Goal: Task Accomplishment & Management: Manage account settings

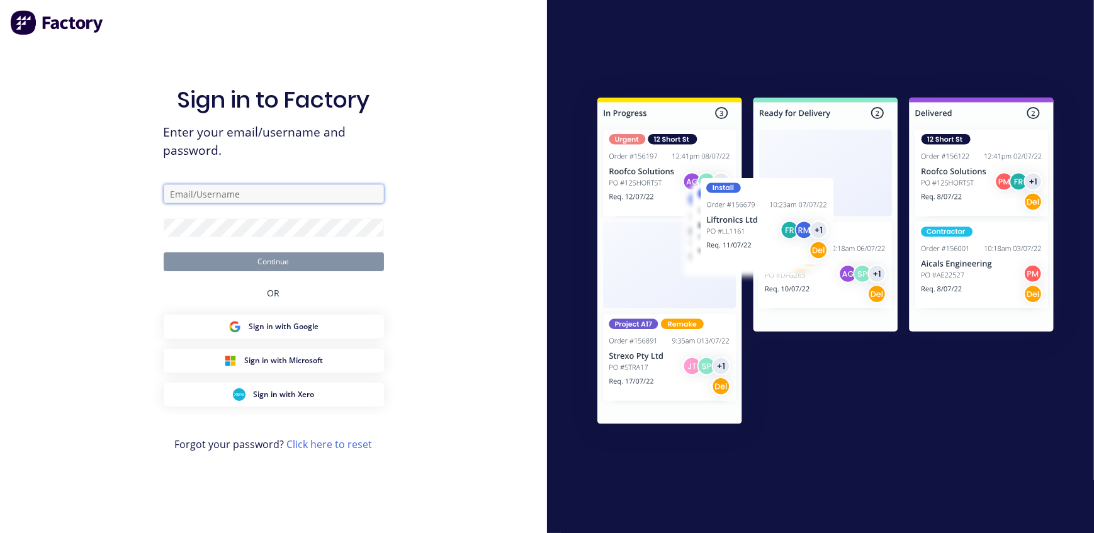
type input "[EMAIL_ADDRESS][DOMAIN_NAME]"
click at [288, 266] on button "Continue" at bounding box center [274, 261] width 220 height 19
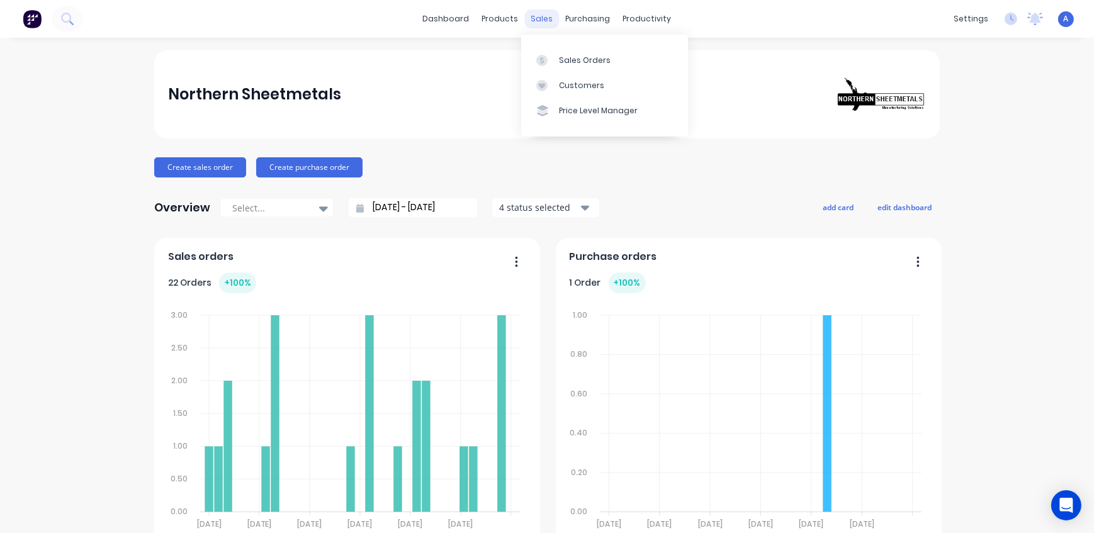
click at [535, 17] on div "sales" at bounding box center [542, 18] width 35 height 19
click at [550, 55] on div at bounding box center [545, 60] width 19 height 11
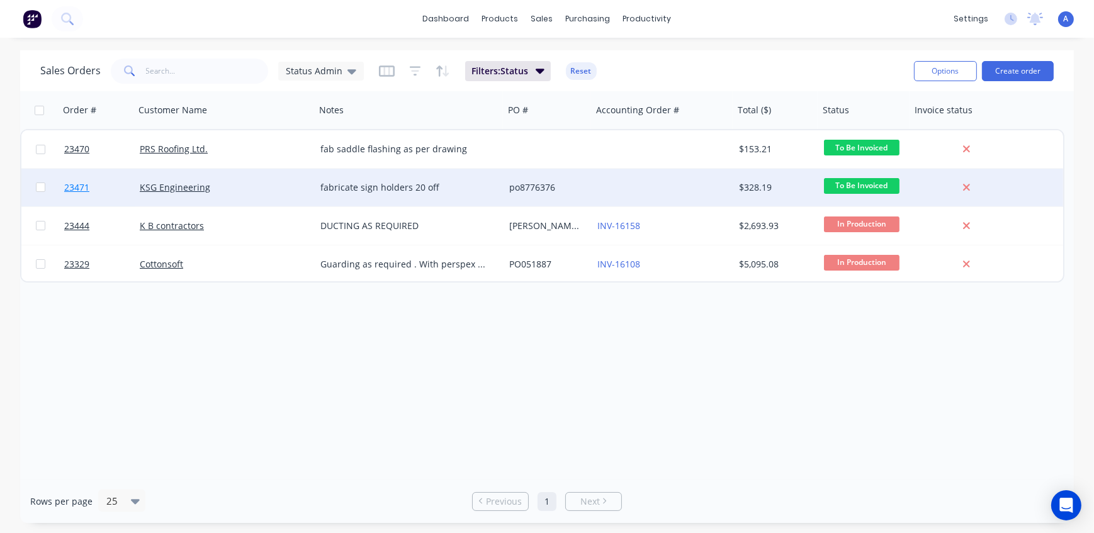
click at [81, 187] on span "23471" at bounding box center [76, 187] width 25 height 13
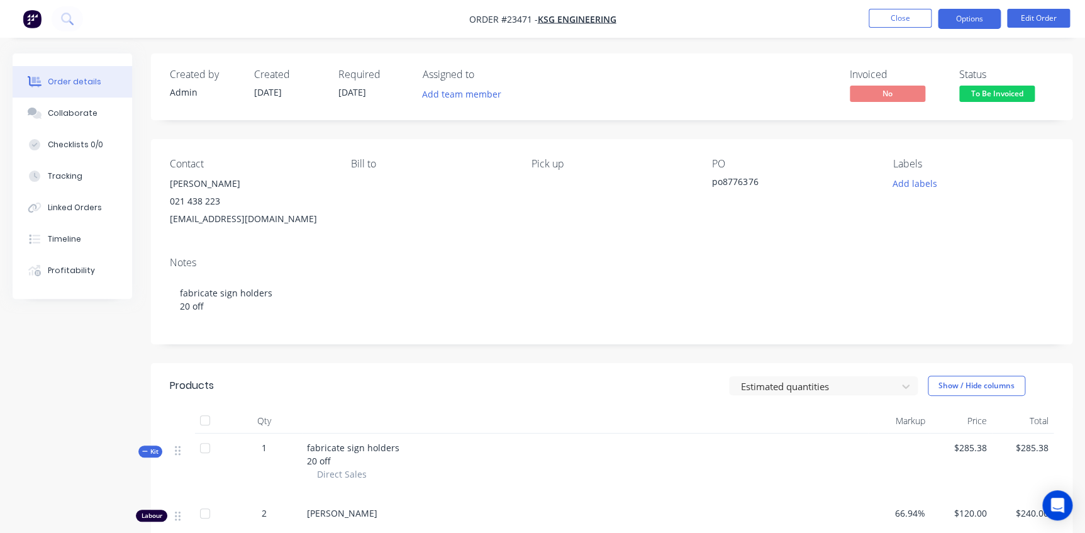
click at [963, 17] on button "Options" at bounding box center [969, 19] width 63 height 20
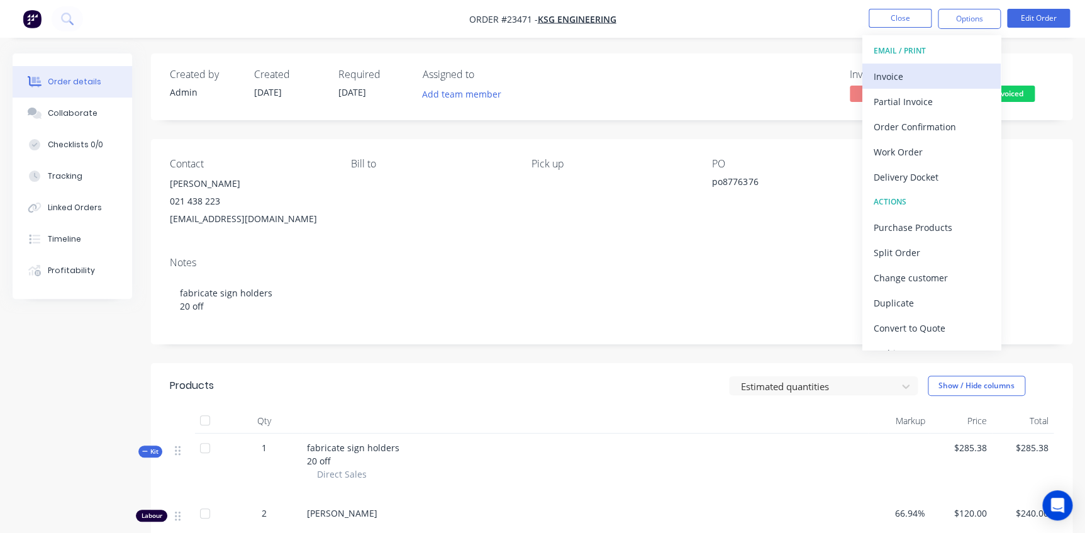
click at [893, 75] on div "Invoice" at bounding box center [932, 76] width 116 height 18
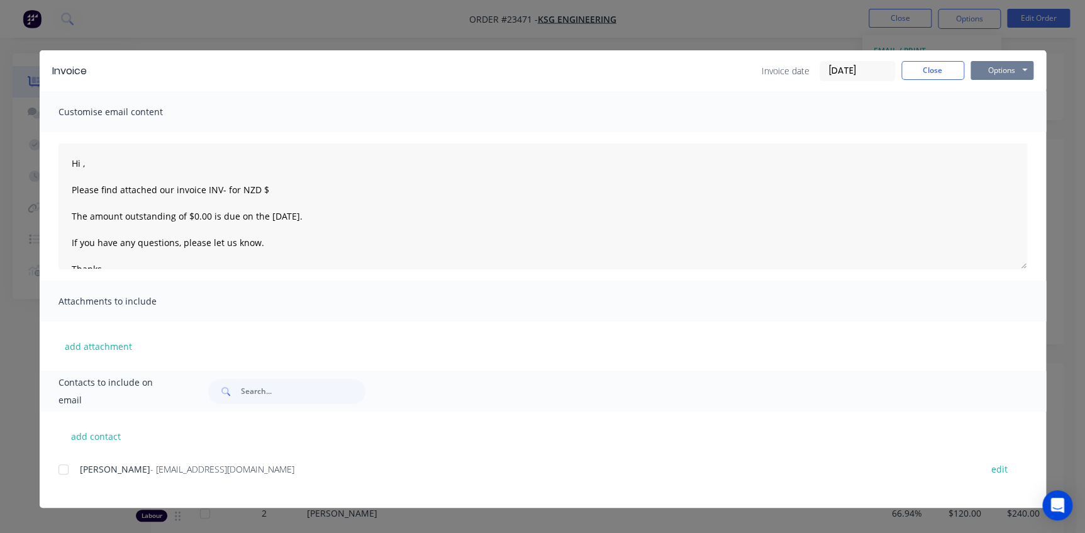
click at [996, 68] on button "Options" at bounding box center [1002, 70] width 63 height 19
click at [986, 111] on button "Print" at bounding box center [1011, 113] width 81 height 21
type textarea "Hi , Please find attached our invoice INV- for NZD $ The amount outstanding of …"
click at [927, 73] on button "Close" at bounding box center [933, 70] width 63 height 19
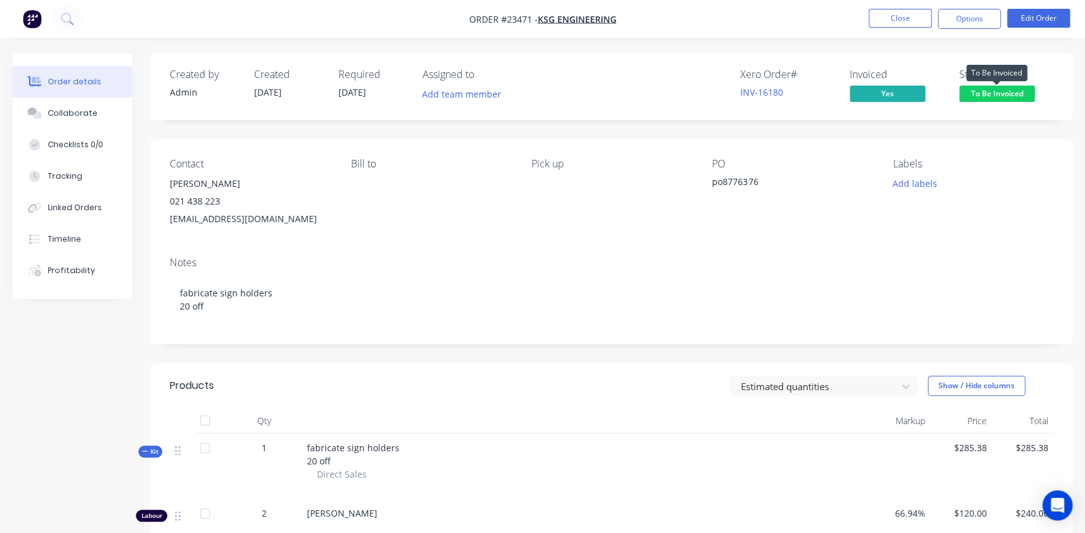
click at [999, 94] on span "To Be Invoiced" at bounding box center [998, 94] width 76 height 16
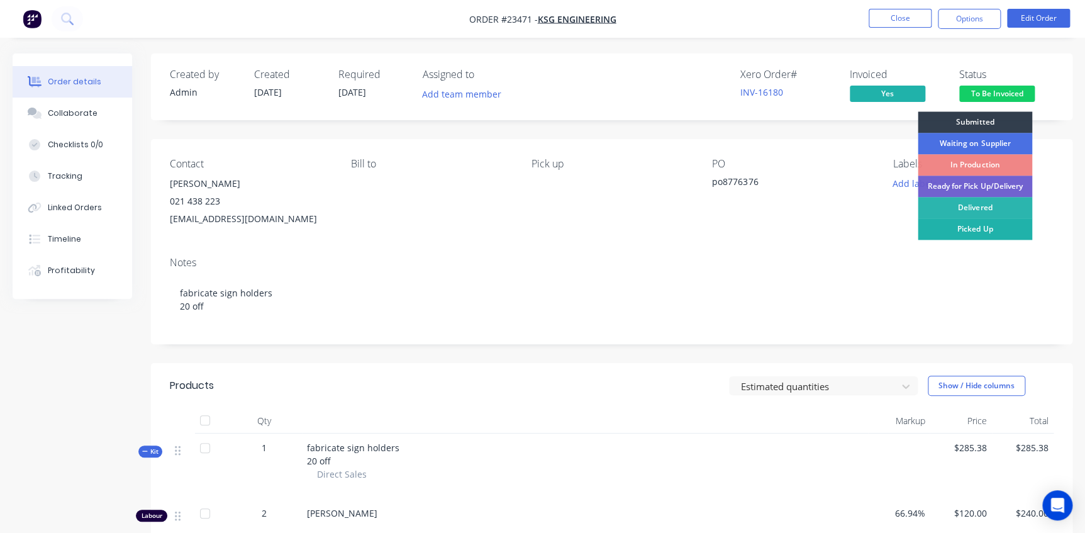
click at [985, 230] on div "Picked Up" at bounding box center [975, 228] width 115 height 21
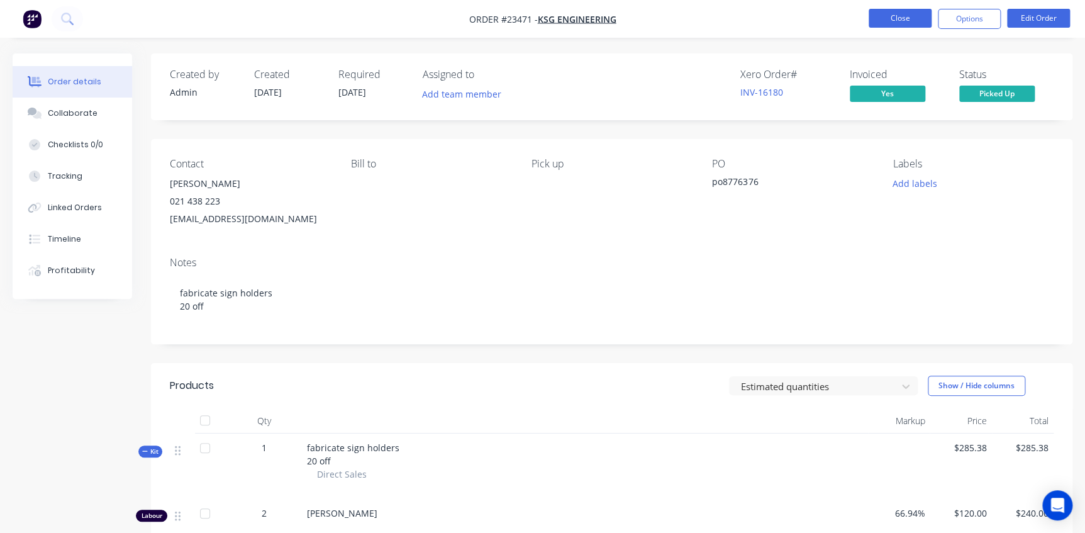
click at [912, 18] on button "Close" at bounding box center [900, 18] width 63 height 19
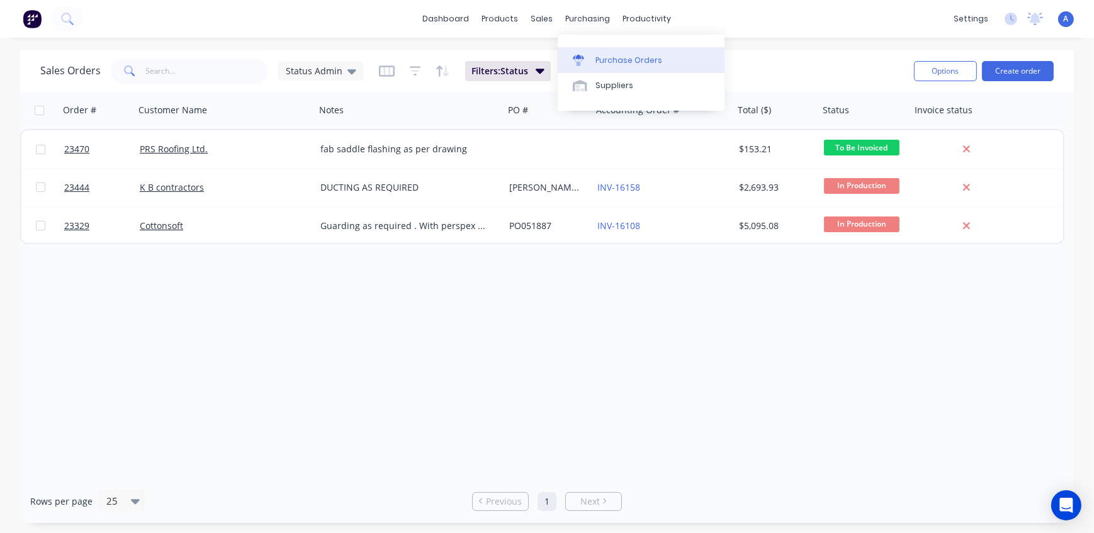
drag, startPoint x: 591, startPoint y: 18, endPoint x: 617, endPoint y: 54, distance: 44.7
click at [591, 18] on div "purchasing" at bounding box center [587, 18] width 57 height 19
click at [621, 67] on link "Purchase Orders" at bounding box center [641, 59] width 167 height 25
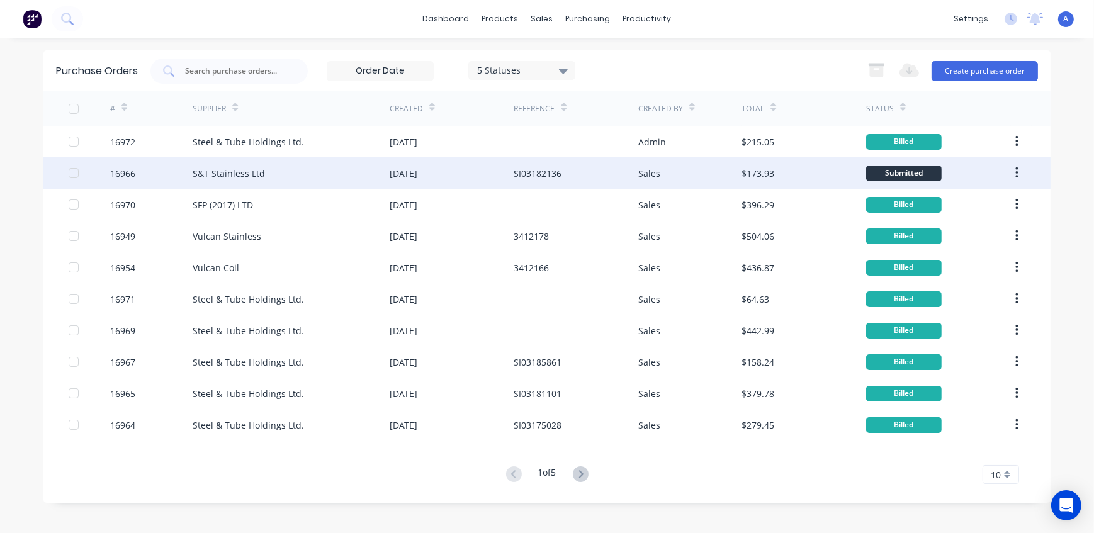
click at [220, 172] on div "S&T Stainless Ltd" at bounding box center [229, 173] width 72 height 13
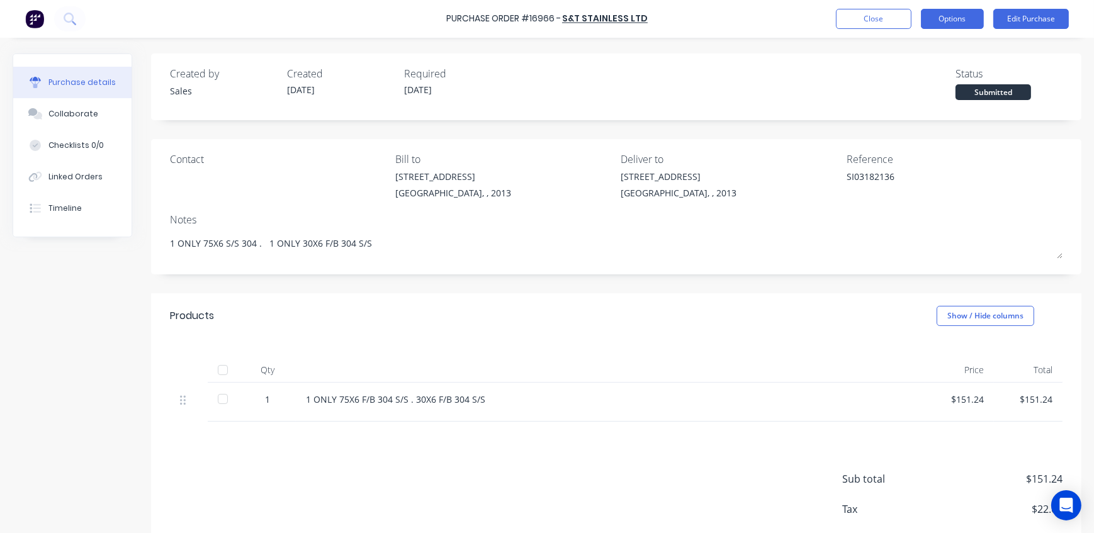
click at [953, 18] on button "Options" at bounding box center [952, 19] width 63 height 20
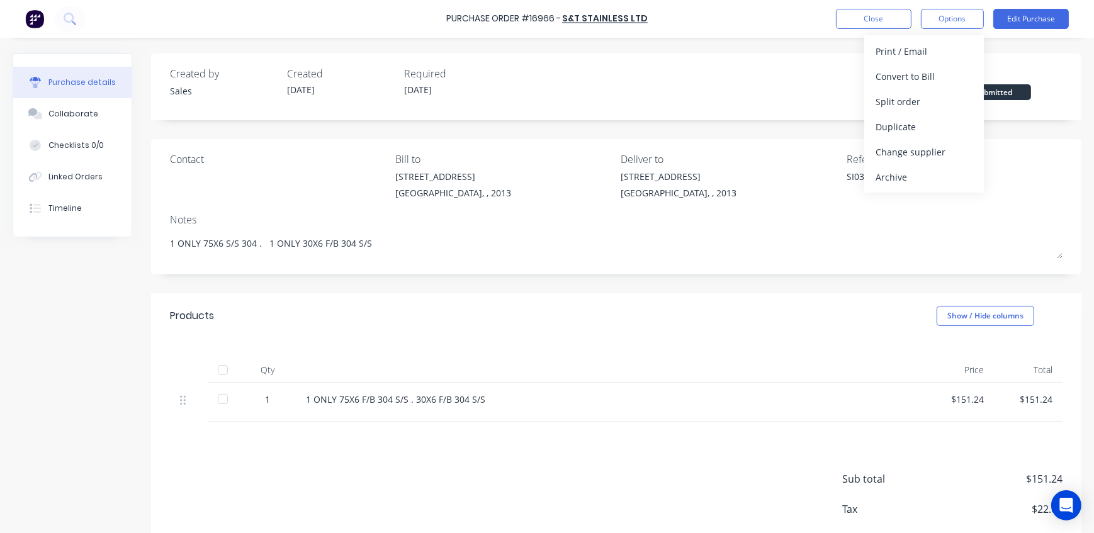
click at [767, 89] on div "Created by Sales Created [DATE] Required [DATE] Status Submitted" at bounding box center [616, 83] width 892 height 34
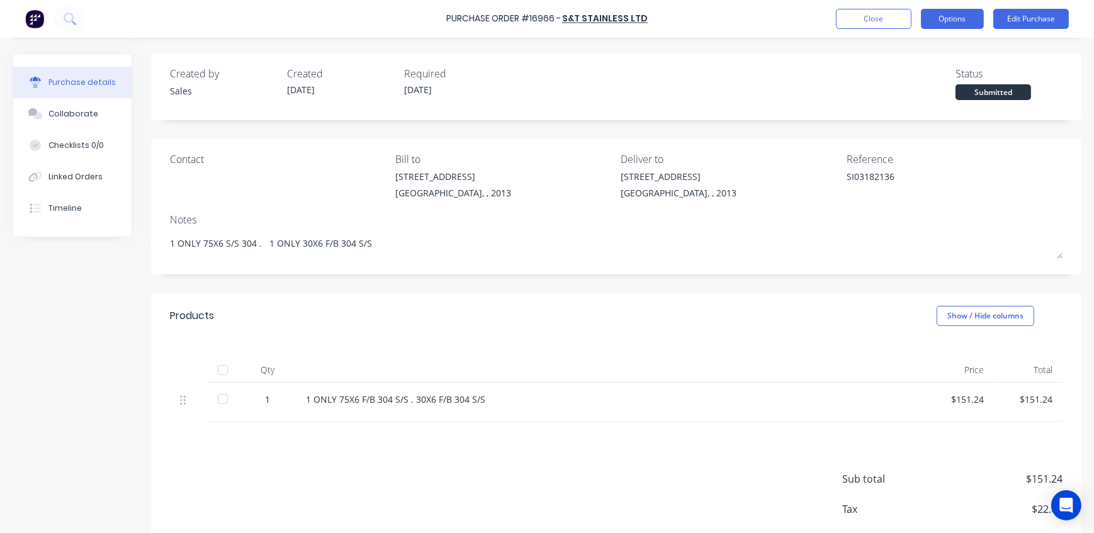
click at [964, 17] on button "Options" at bounding box center [952, 19] width 63 height 20
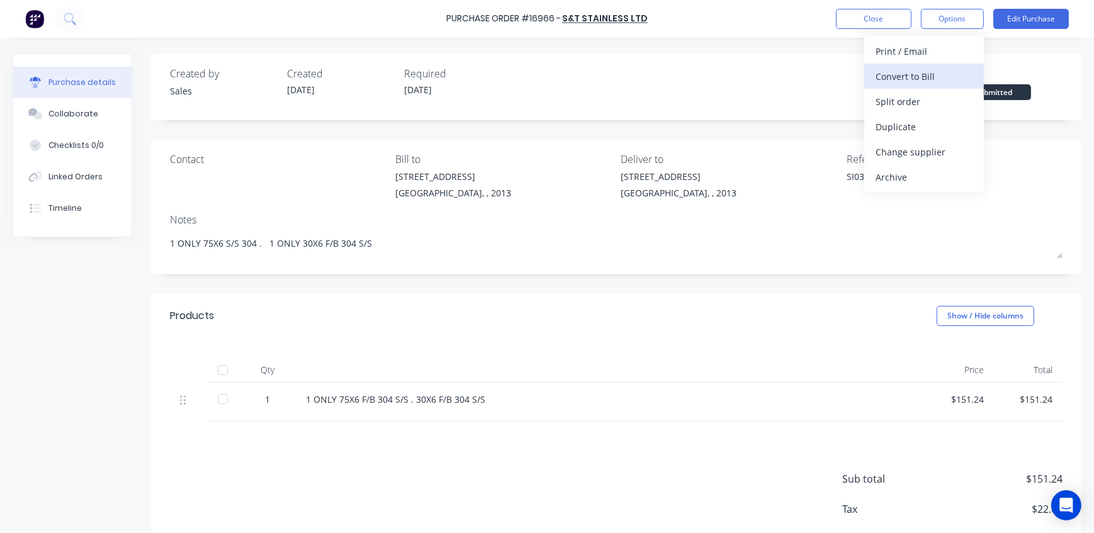
click at [932, 76] on div "Convert to Bill" at bounding box center [923, 76] width 97 height 18
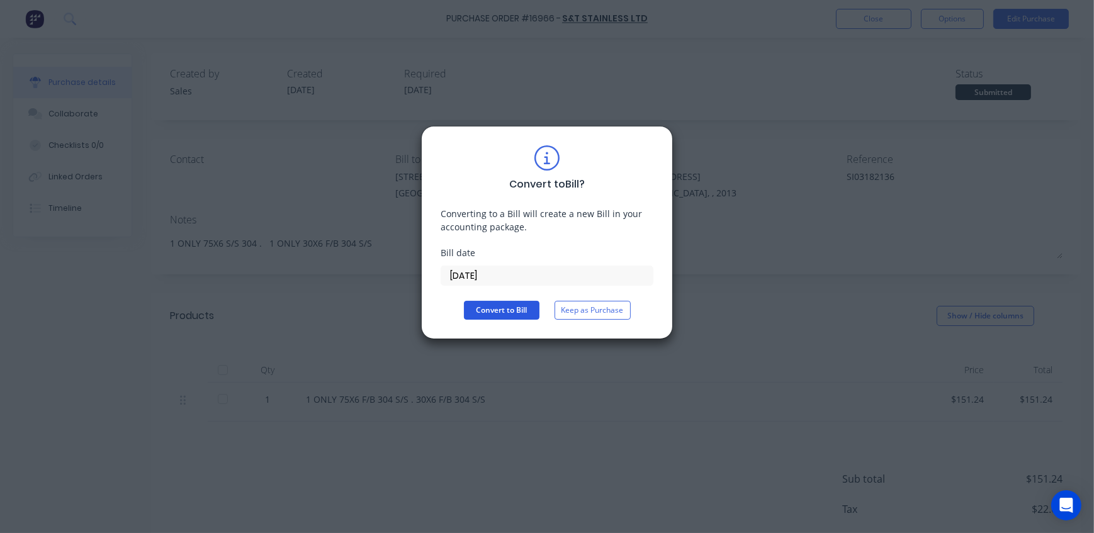
click at [509, 313] on button "Convert to Bill" at bounding box center [502, 310] width 76 height 19
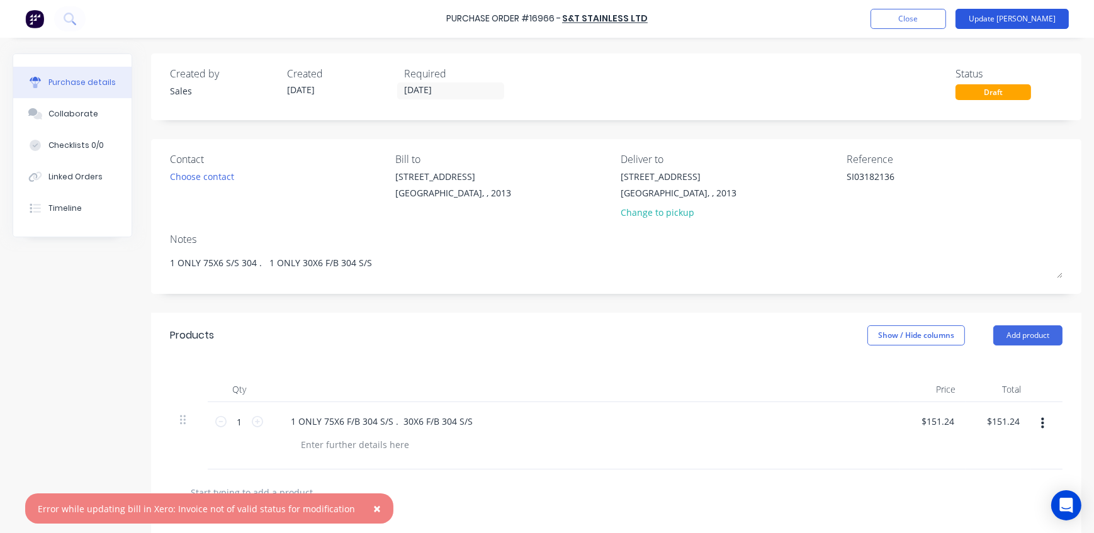
click at [1034, 14] on button "Update [PERSON_NAME]" at bounding box center [1011, 19] width 113 height 20
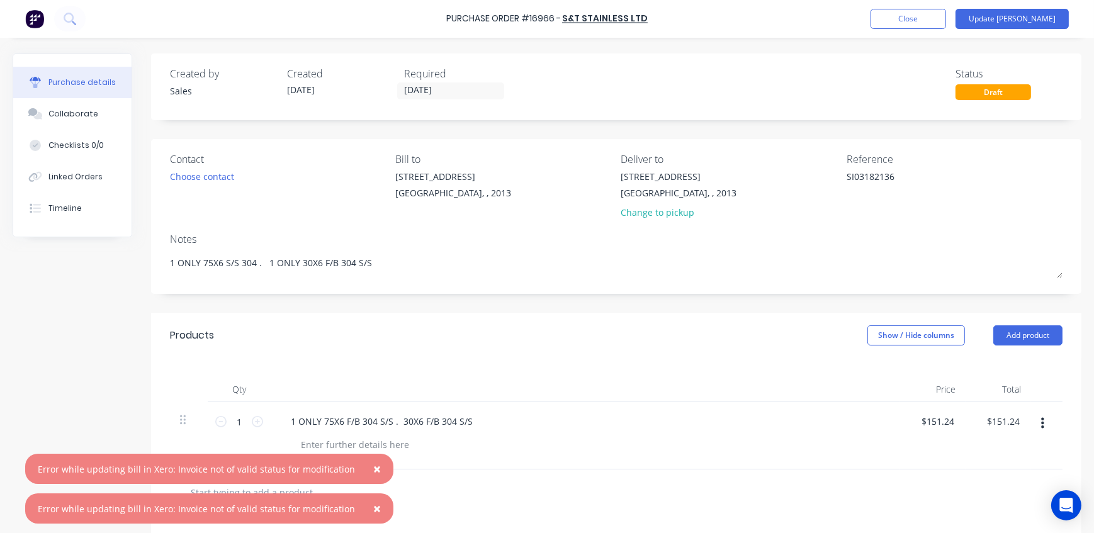
click at [378, 463] on button "×" at bounding box center [377, 469] width 33 height 30
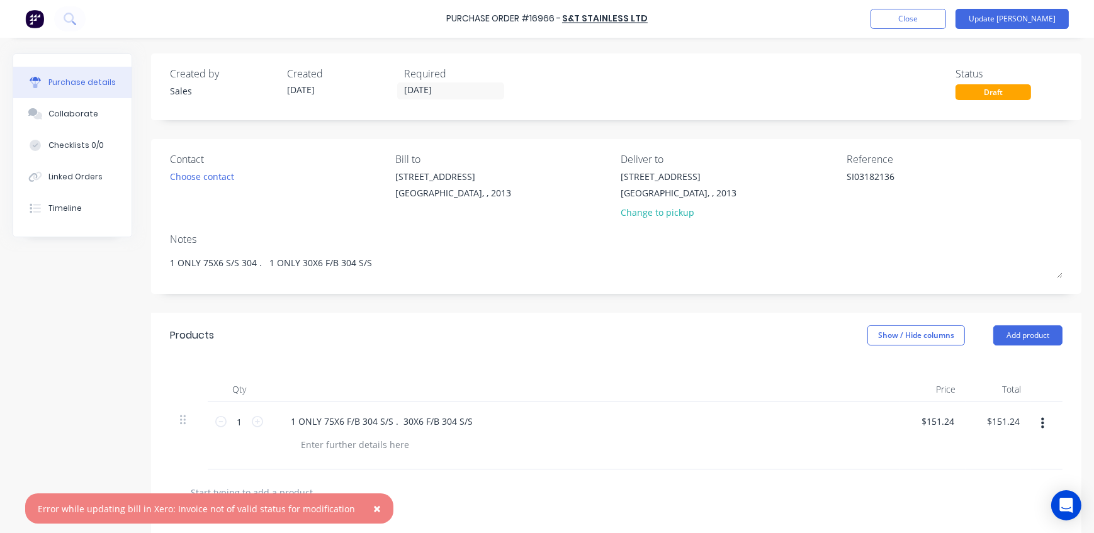
click at [373, 511] on span "×" at bounding box center [377, 509] width 8 height 18
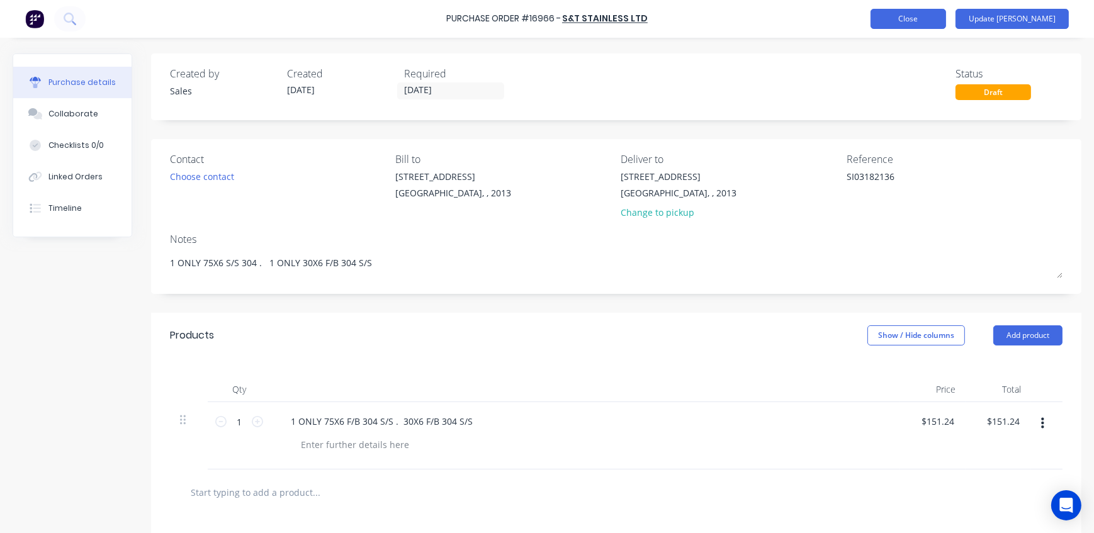
click at [933, 23] on button "Close" at bounding box center [908, 19] width 76 height 20
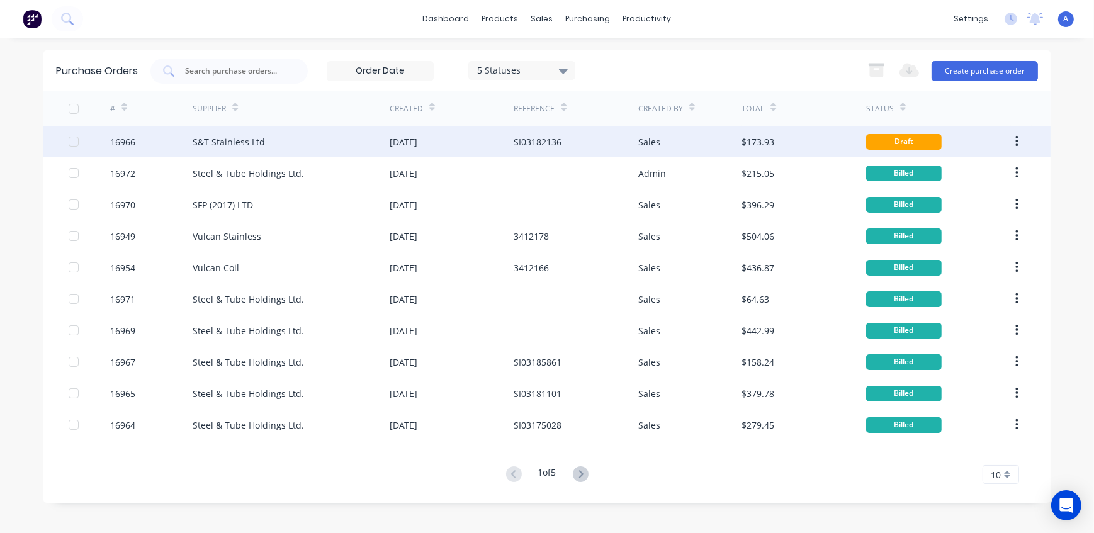
click at [124, 144] on div "16966" at bounding box center [122, 141] width 25 height 13
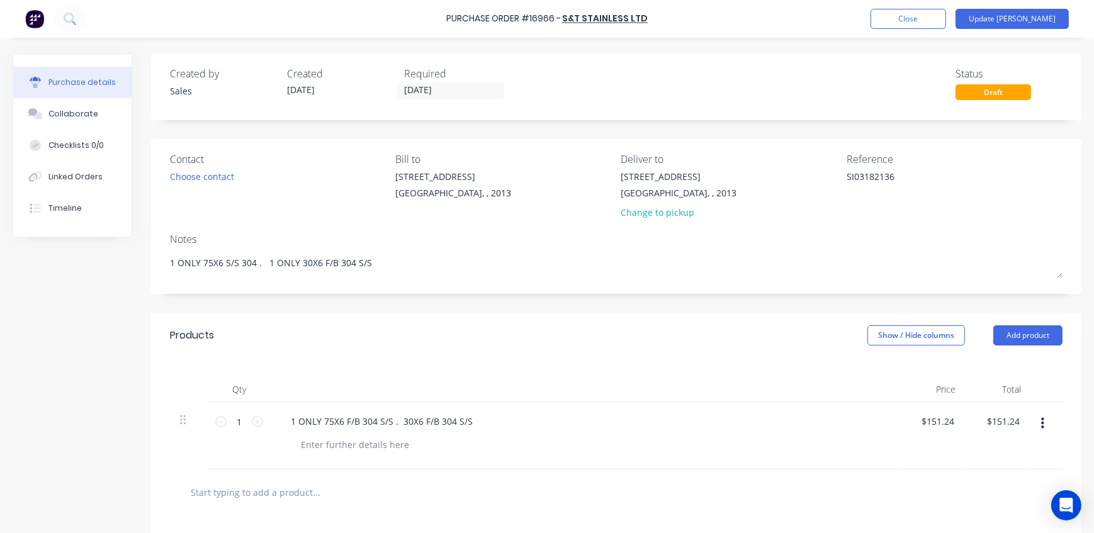
click at [376, 89] on div "Created by Sales Created [DATE] Required [DATE]" at bounding box center [340, 83] width 341 height 34
click at [1053, 20] on button "Update [PERSON_NAME]" at bounding box center [1011, 19] width 113 height 20
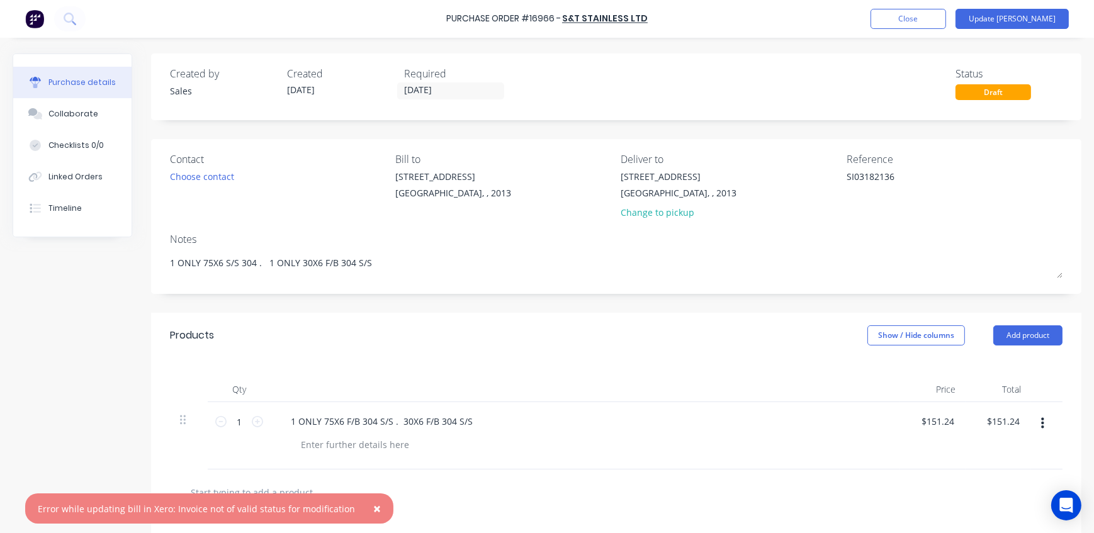
click at [373, 510] on span "×" at bounding box center [377, 509] width 8 height 18
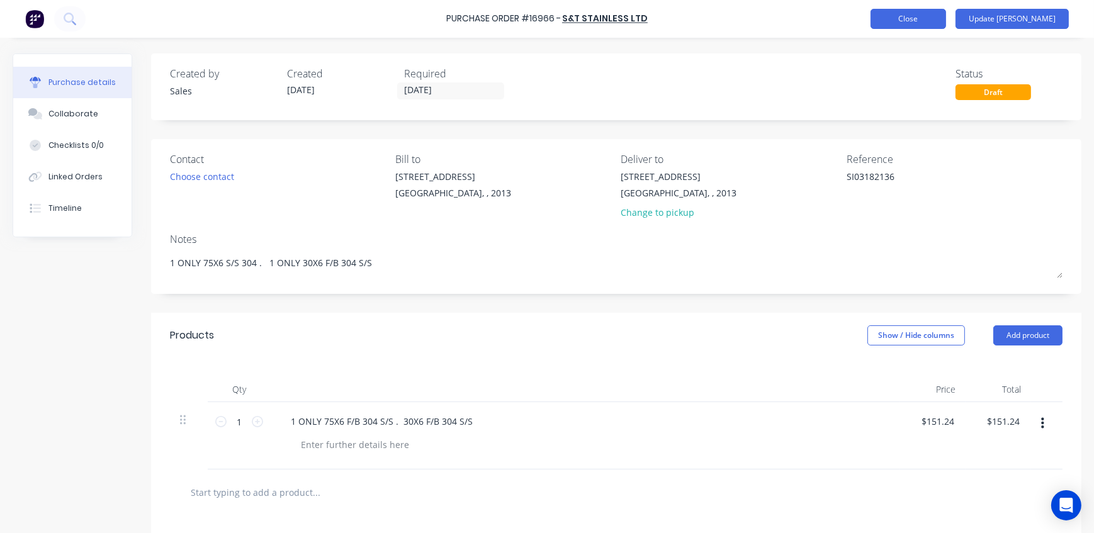
click at [946, 18] on button "Close" at bounding box center [908, 19] width 76 height 20
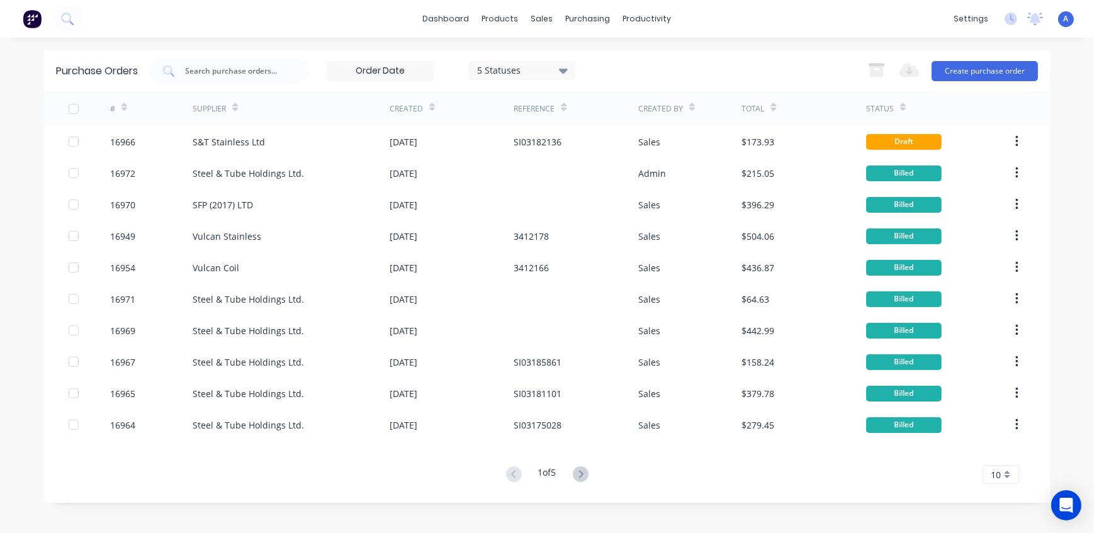
click at [769, 475] on div "1 of 5 10 5 10 15 20 25 30 35" at bounding box center [546, 475] width 1007 height 18
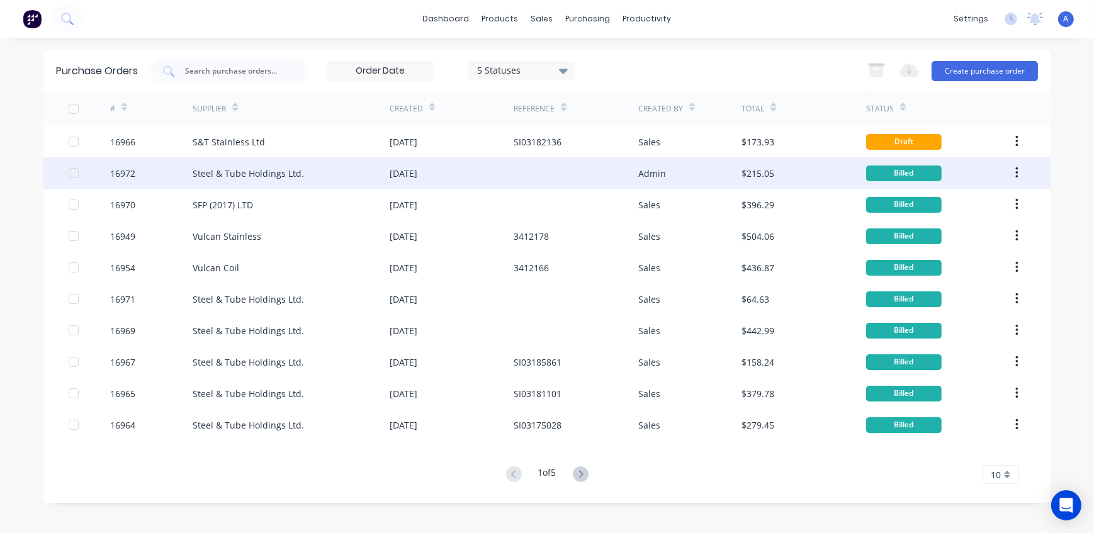
drag, startPoint x: 72, startPoint y: 141, endPoint x: 91, endPoint y: 158, distance: 25.4
click at [72, 140] on div at bounding box center [73, 141] width 25 height 25
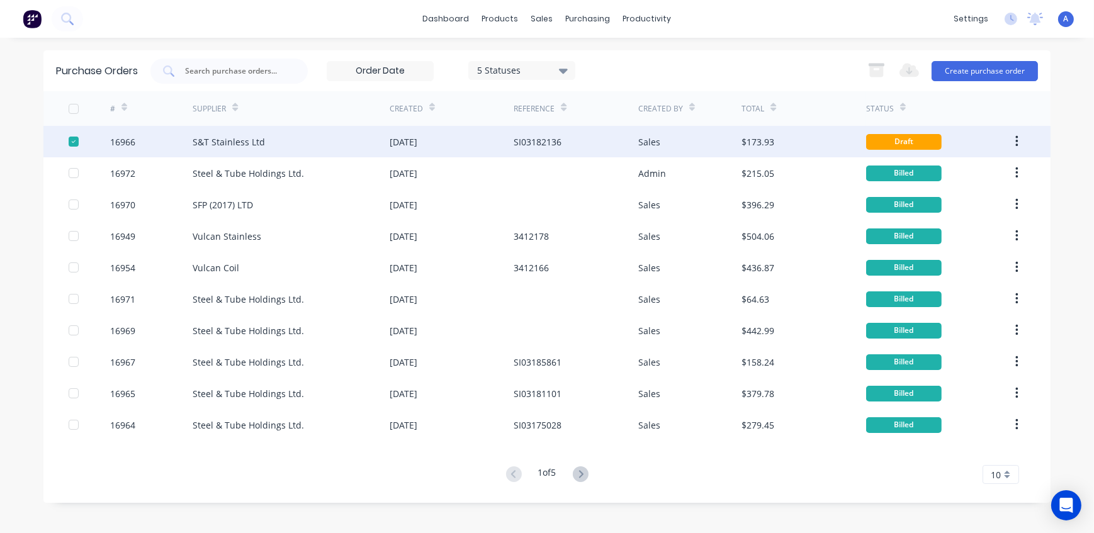
click at [1017, 140] on icon "button" at bounding box center [1016, 141] width 3 height 11
click at [742, 75] on div "5 Statuses 5 Statuses Export to Excel (XLSX) Create purchase order" at bounding box center [593, 71] width 887 height 25
click at [128, 141] on div "16966" at bounding box center [122, 141] width 25 height 13
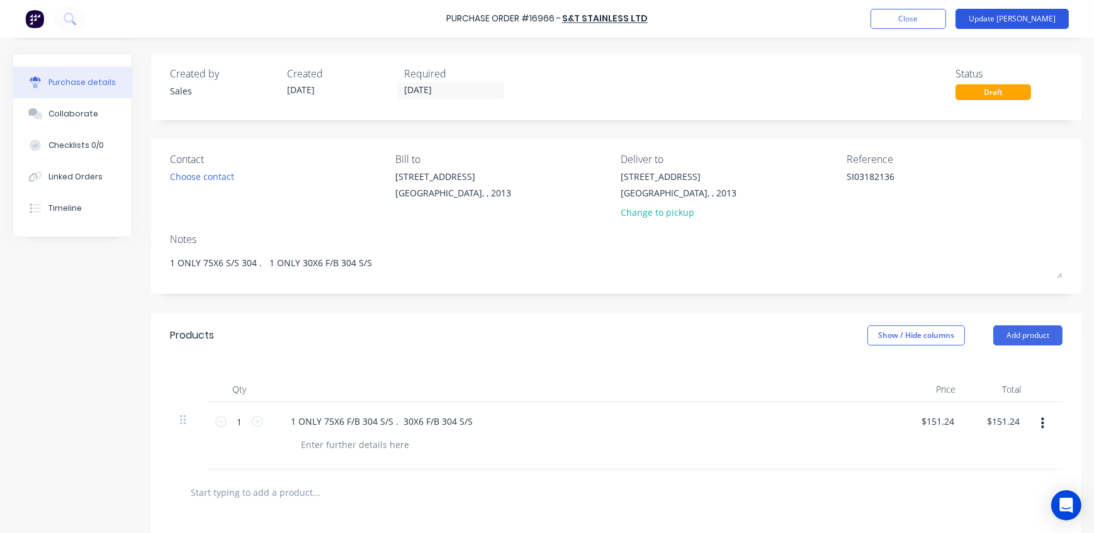
click at [1036, 16] on button "Update [PERSON_NAME]" at bounding box center [1011, 19] width 113 height 20
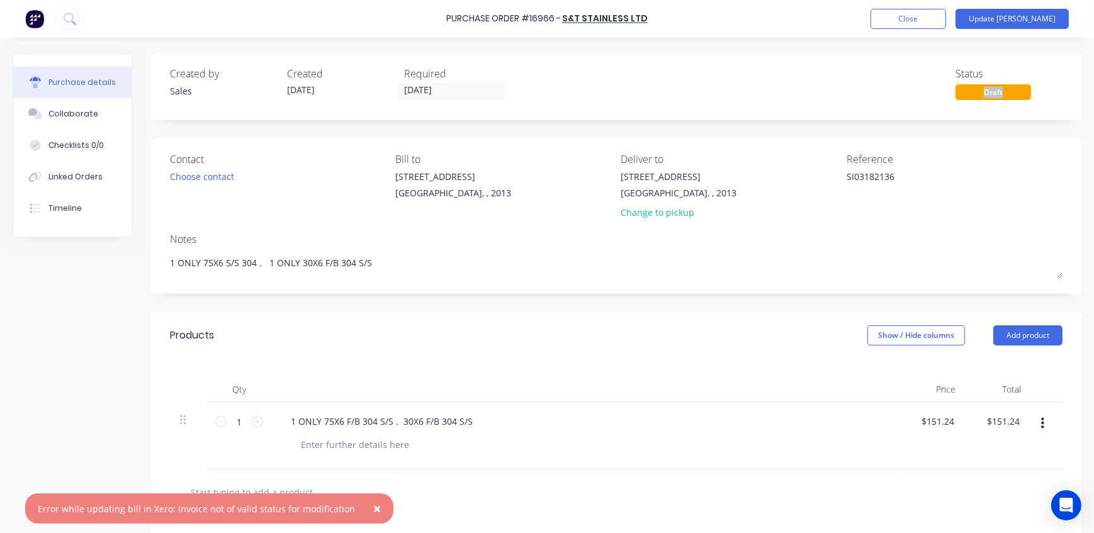
click at [993, 94] on div "Status Draft" at bounding box center [1008, 83] width 107 height 34
drag, startPoint x: 993, startPoint y: 94, endPoint x: 967, endPoint y: 96, distance: 25.8
click at [967, 96] on div "Draft" at bounding box center [993, 92] width 76 height 16
click at [968, 91] on div "Draft" at bounding box center [993, 92] width 76 height 16
click at [373, 509] on span "×" at bounding box center [377, 509] width 8 height 18
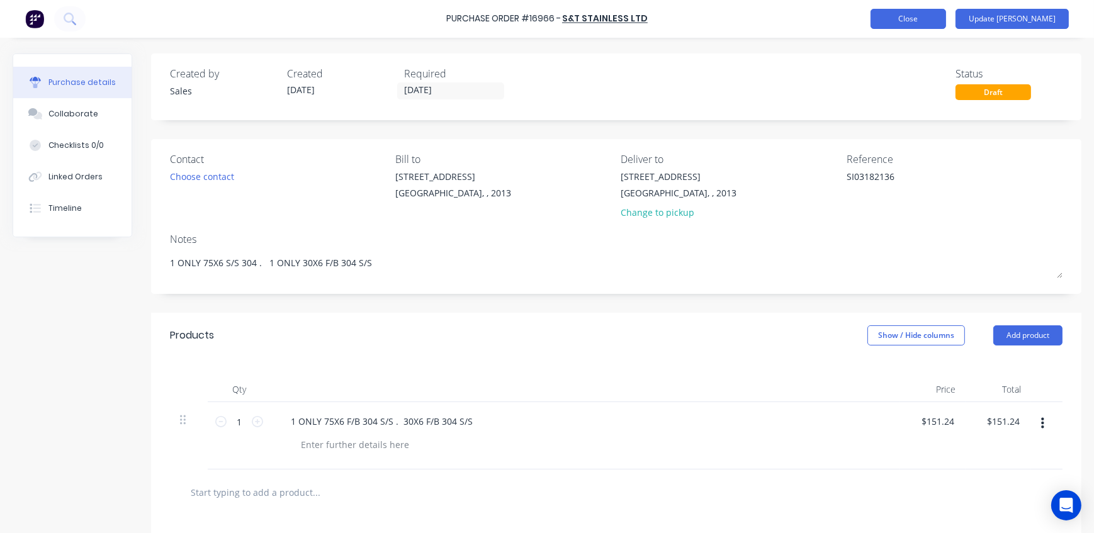
click at [946, 23] on button "Close" at bounding box center [908, 19] width 76 height 20
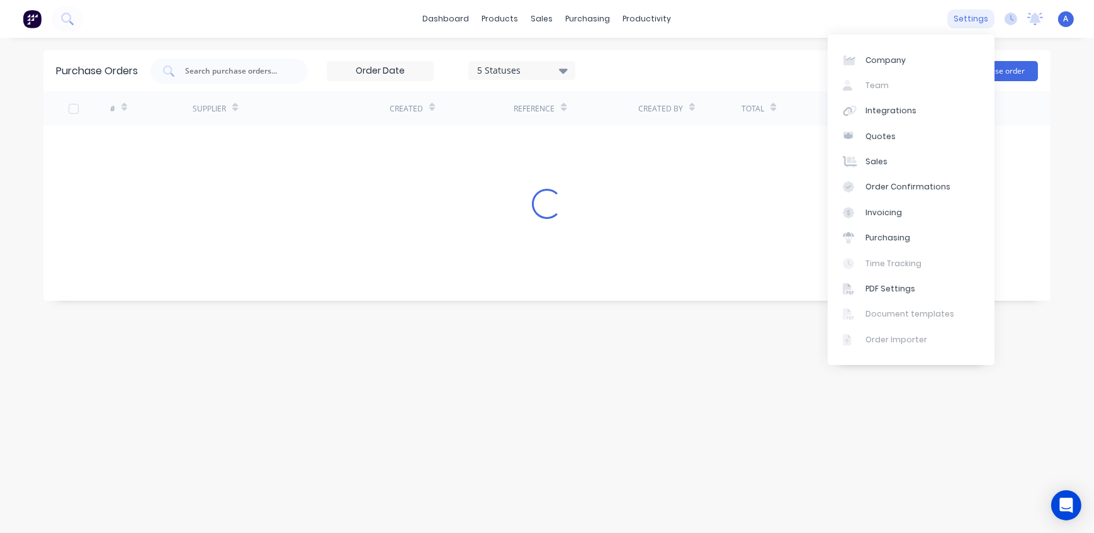
click at [972, 18] on div "settings" at bounding box center [970, 18] width 47 height 19
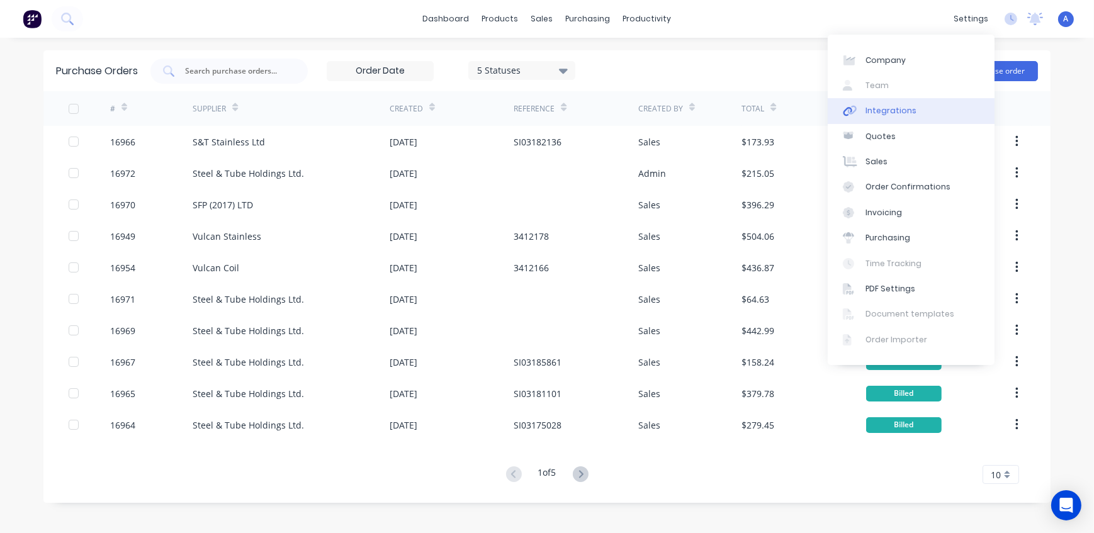
click at [890, 115] on div "Integrations" at bounding box center [890, 110] width 51 height 11
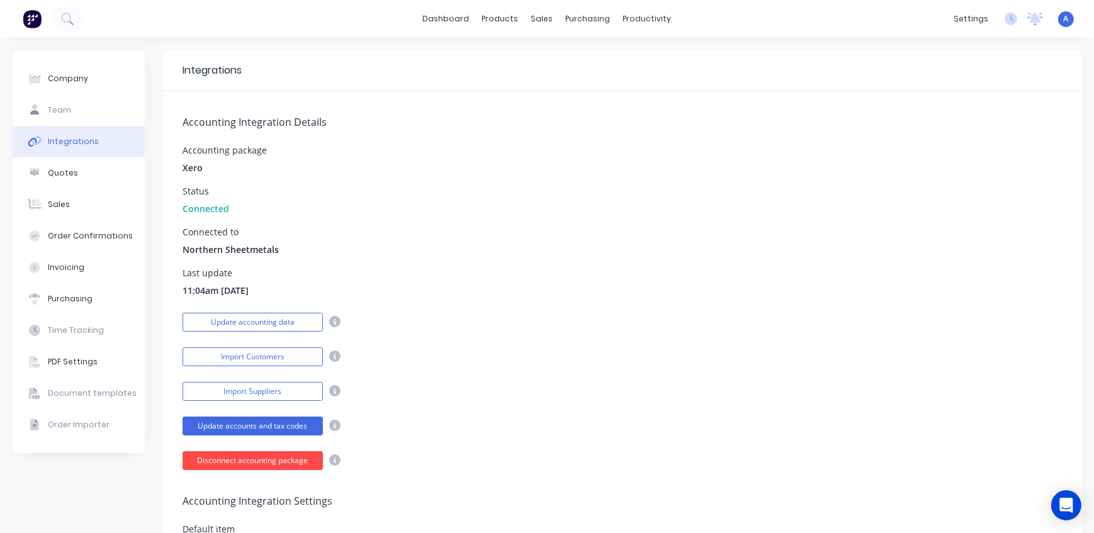
click at [246, 457] on button "Disconnect accounting package" at bounding box center [252, 460] width 140 height 19
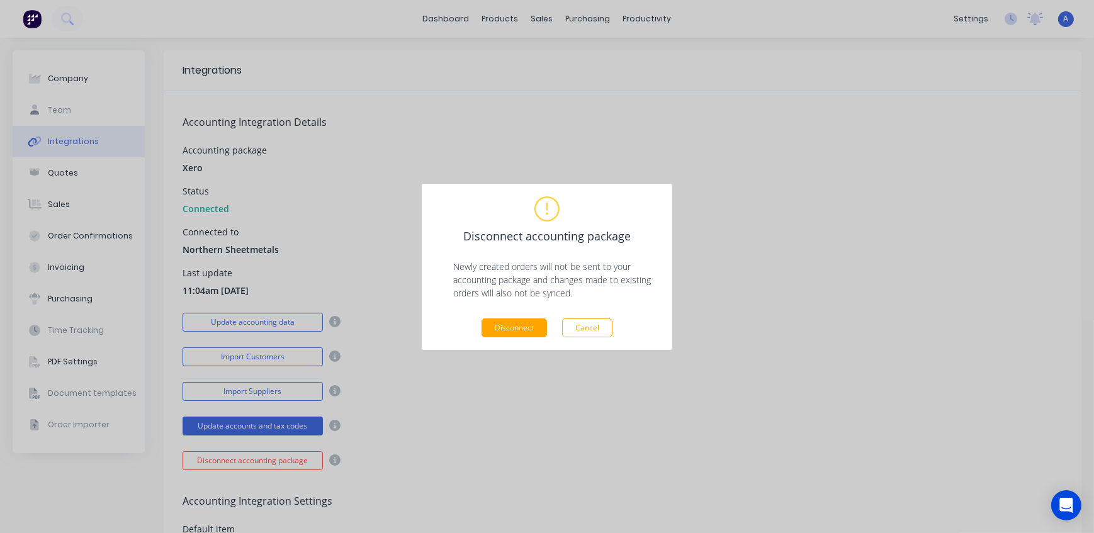
drag, startPoint x: 534, startPoint y: 318, endPoint x: 524, endPoint y: 320, distance: 9.8
click at [532, 318] on button "Disconnect" at bounding box center [513, 327] width 65 height 19
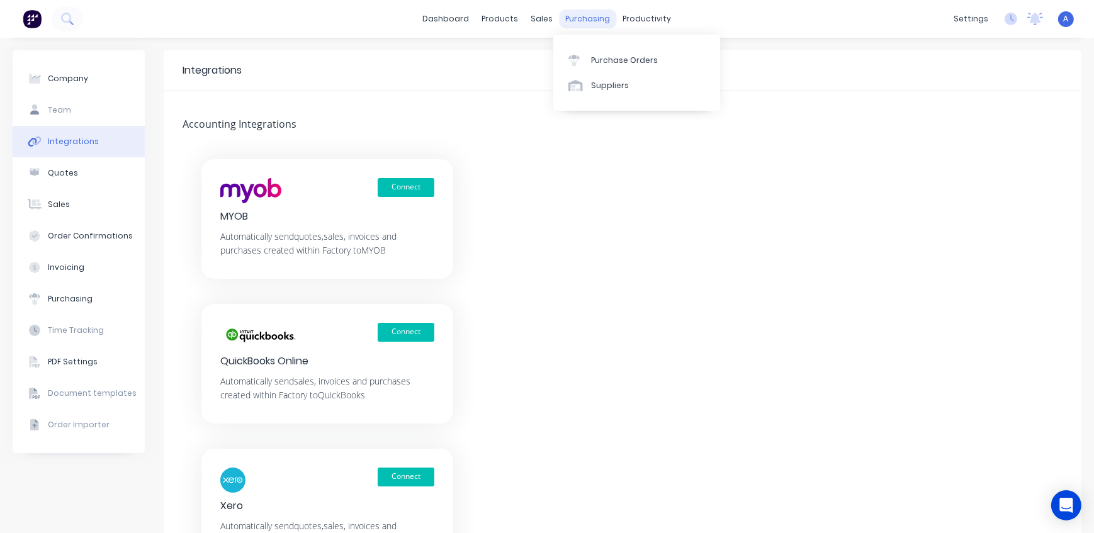
click at [575, 16] on div "purchasing" at bounding box center [587, 18] width 57 height 19
click at [588, 58] on link "Purchase Orders" at bounding box center [636, 59] width 167 height 25
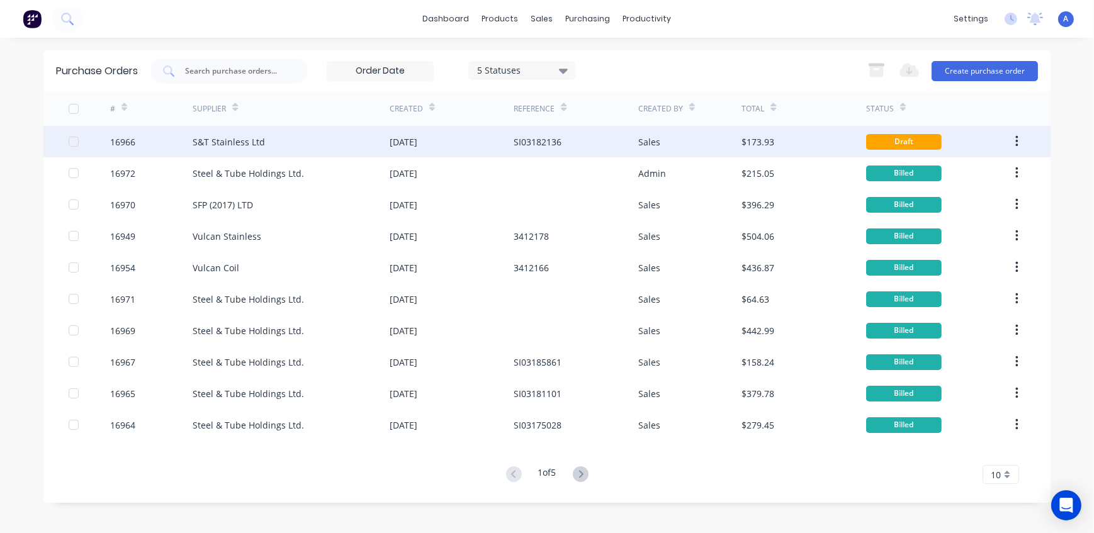
click at [142, 137] on div "16966" at bounding box center [151, 141] width 83 height 31
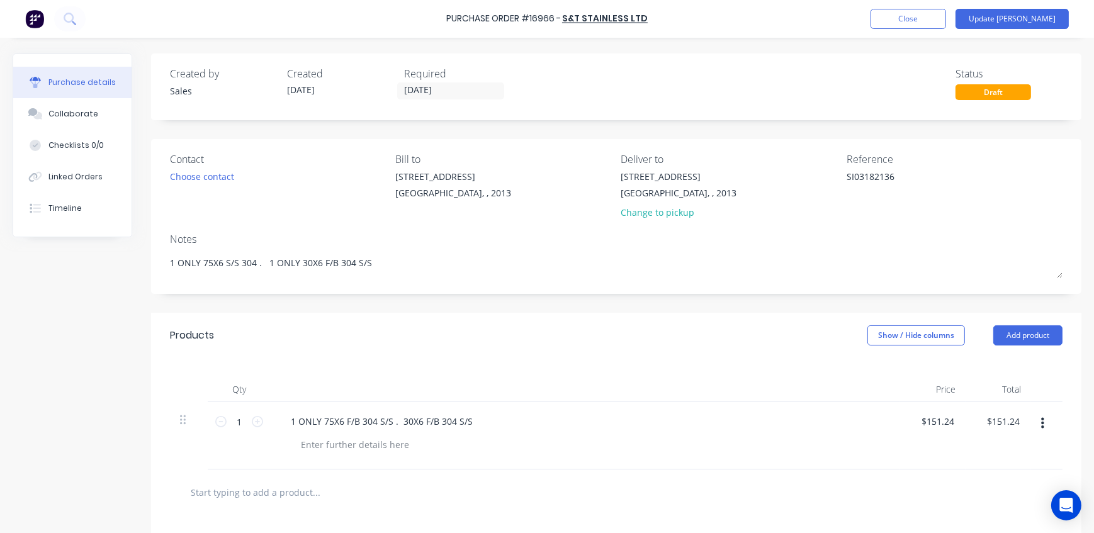
click at [992, 94] on div "Draft" at bounding box center [993, 92] width 76 height 16
click at [1034, 12] on button "Update [PERSON_NAME]" at bounding box center [1011, 19] width 113 height 20
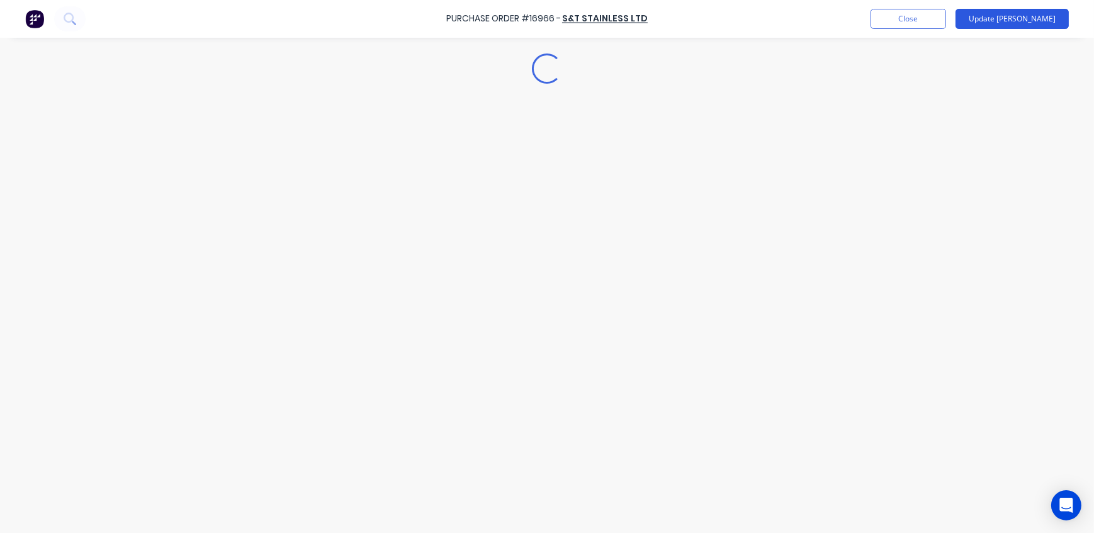
type textarea "x"
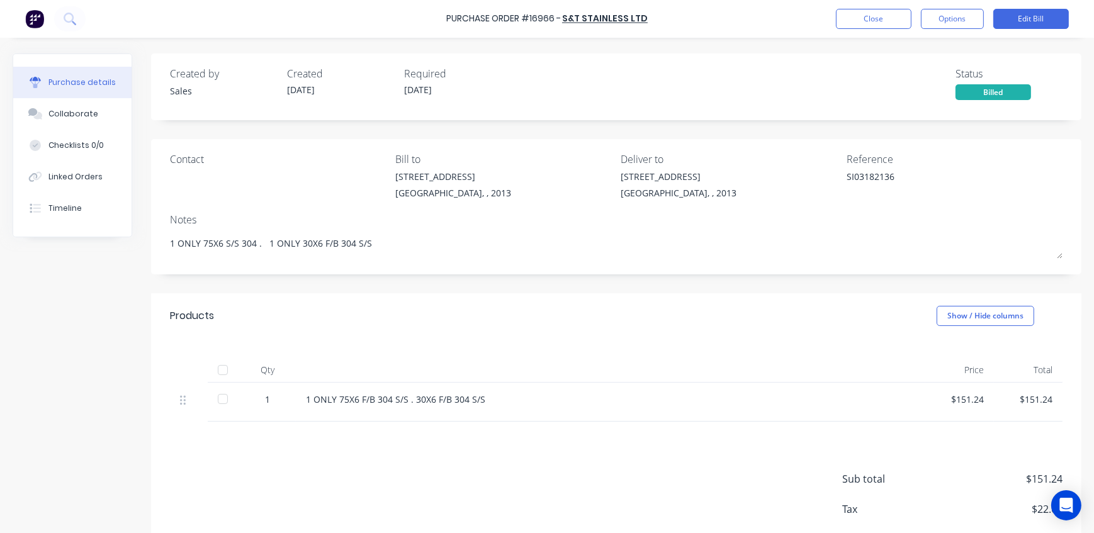
click at [986, 91] on div "Billed" at bounding box center [993, 92] width 76 height 16
click at [873, 21] on button "Close" at bounding box center [874, 19] width 76 height 20
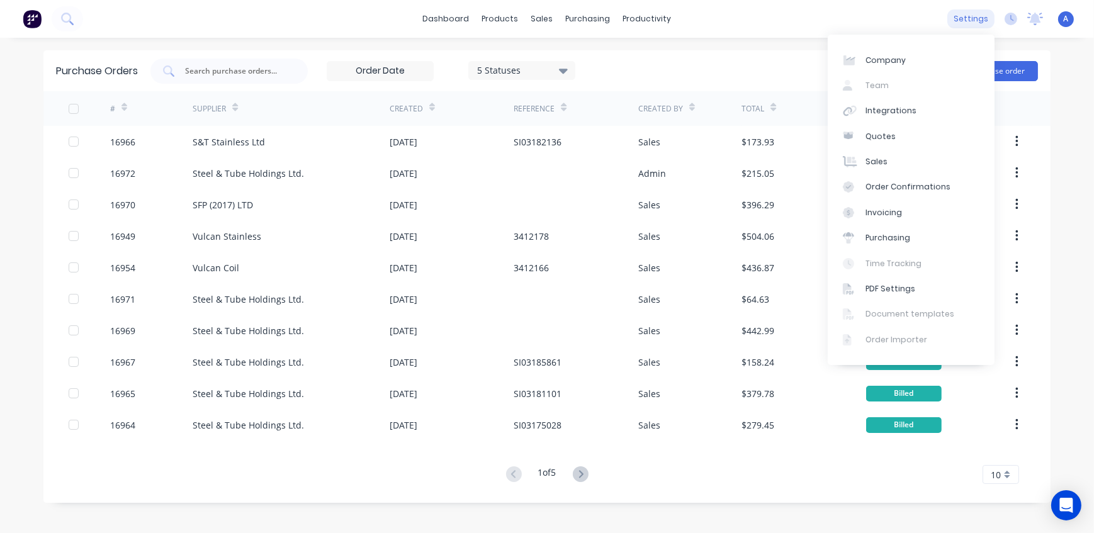
click at [977, 18] on div "settings" at bounding box center [970, 18] width 47 height 19
click at [892, 107] on div "Integrations" at bounding box center [890, 110] width 51 height 11
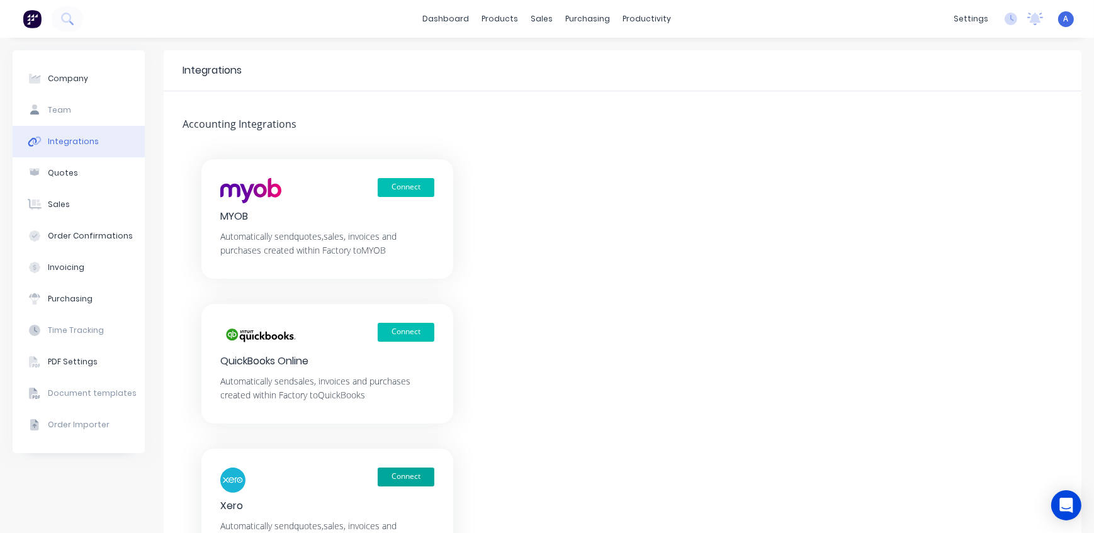
click at [415, 474] on button "Connect" at bounding box center [406, 477] width 57 height 19
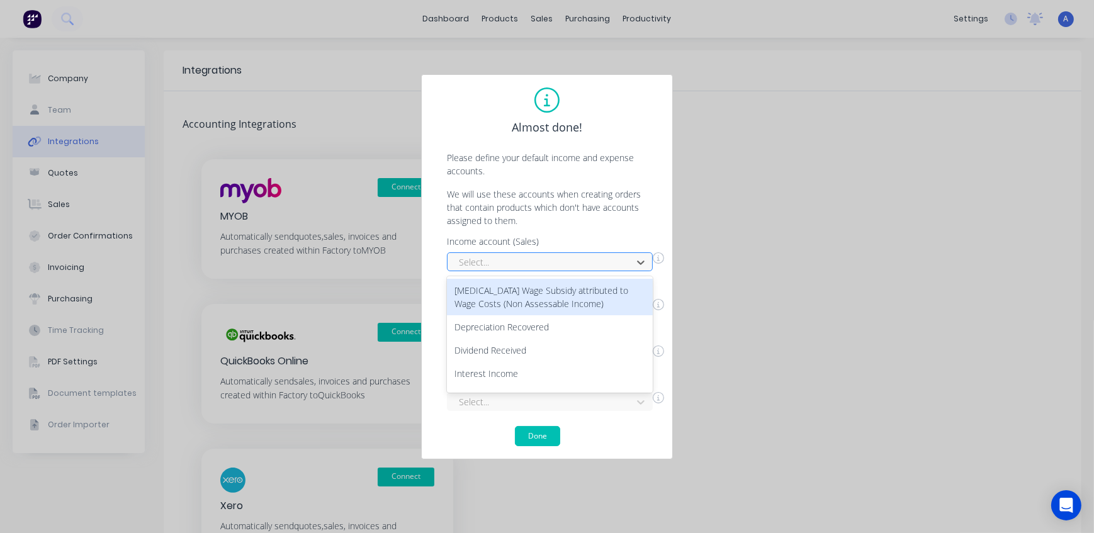
click at [506, 257] on div at bounding box center [541, 262] width 168 height 16
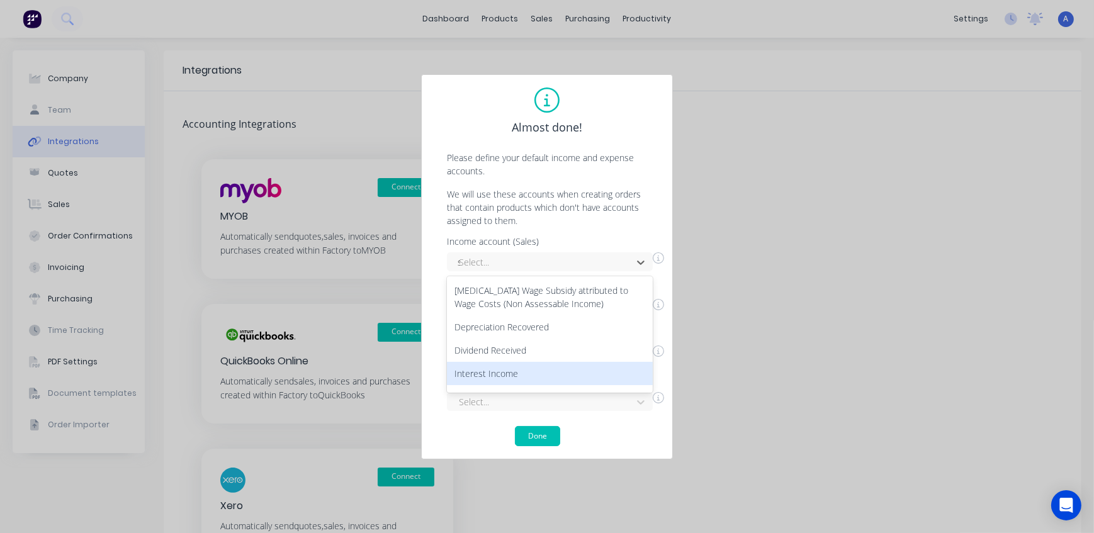
type input "sa"
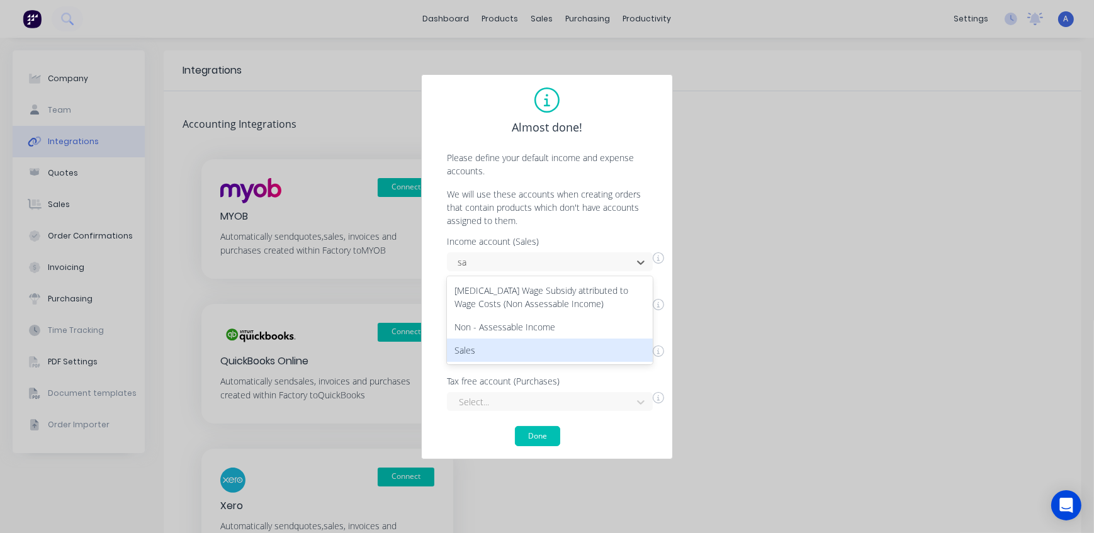
click at [493, 349] on div "Sales" at bounding box center [550, 350] width 206 height 23
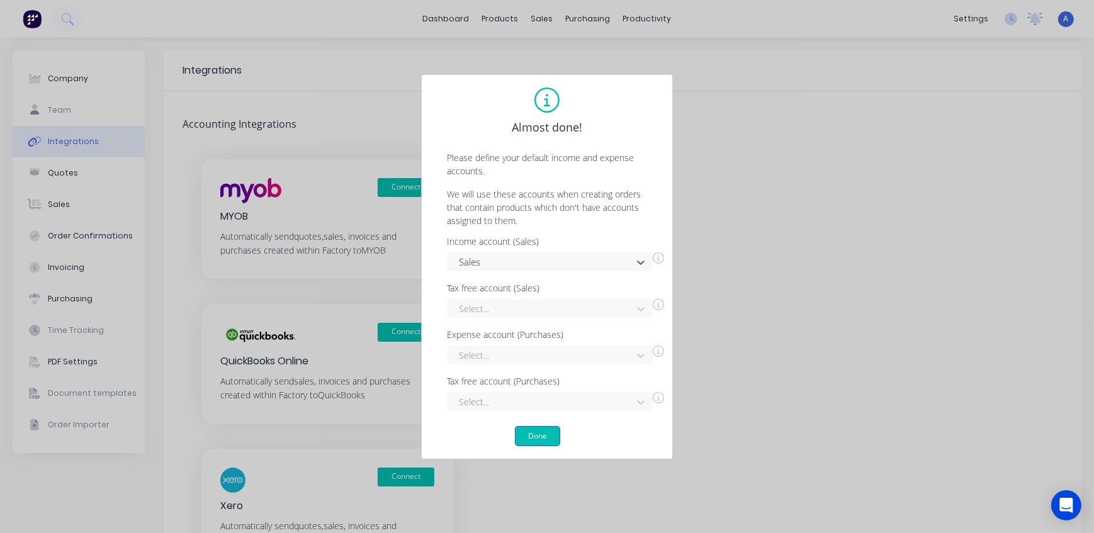
click at [544, 434] on button "Done" at bounding box center [537, 436] width 45 height 20
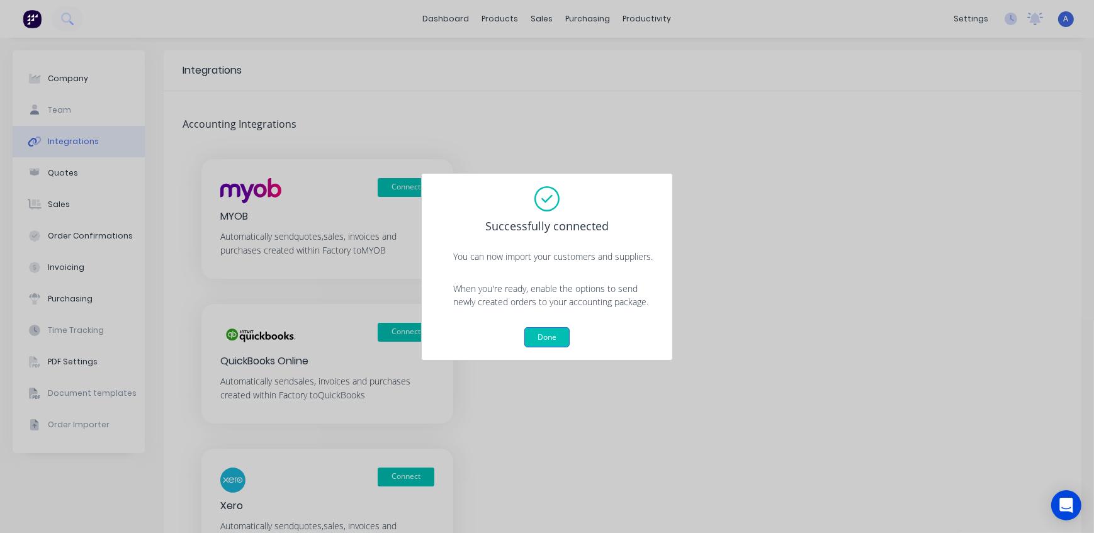
click at [552, 338] on button "Done" at bounding box center [546, 337] width 45 height 20
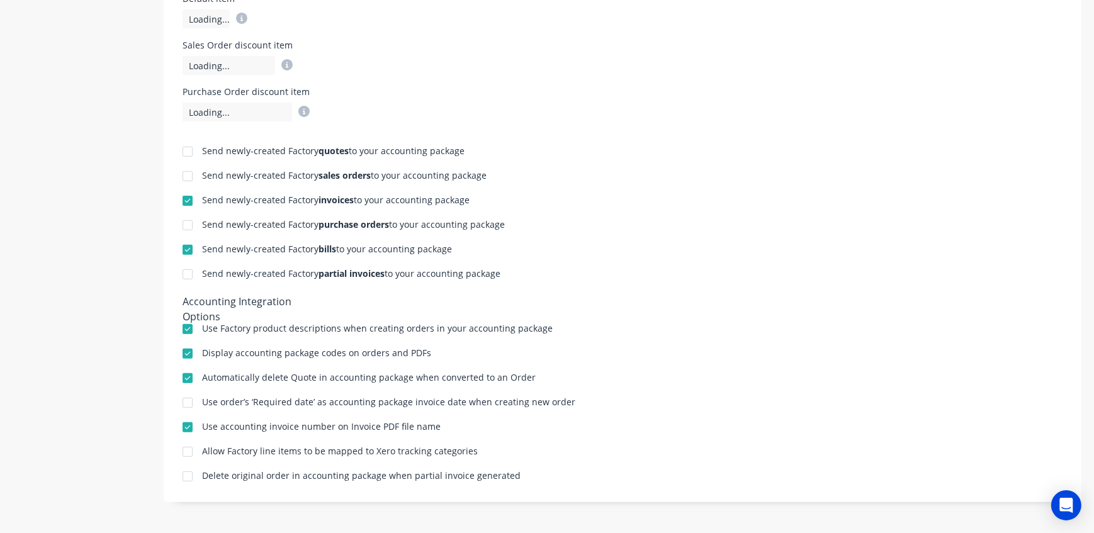
scroll to position [302, 0]
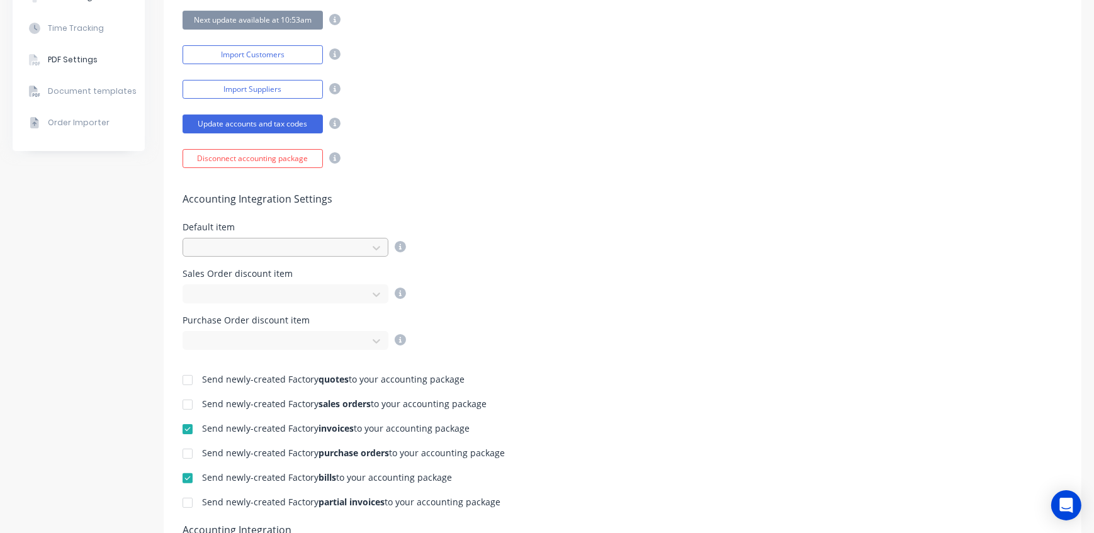
click at [270, 250] on div at bounding box center [277, 248] width 168 height 16
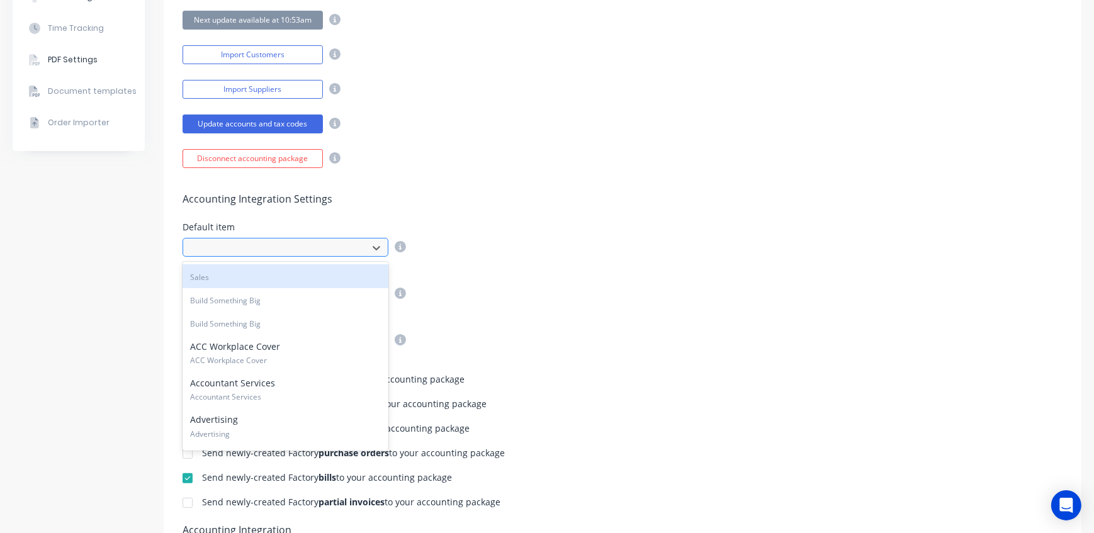
type input "d"
click at [249, 276] on span "Sales" at bounding box center [285, 277] width 191 height 11
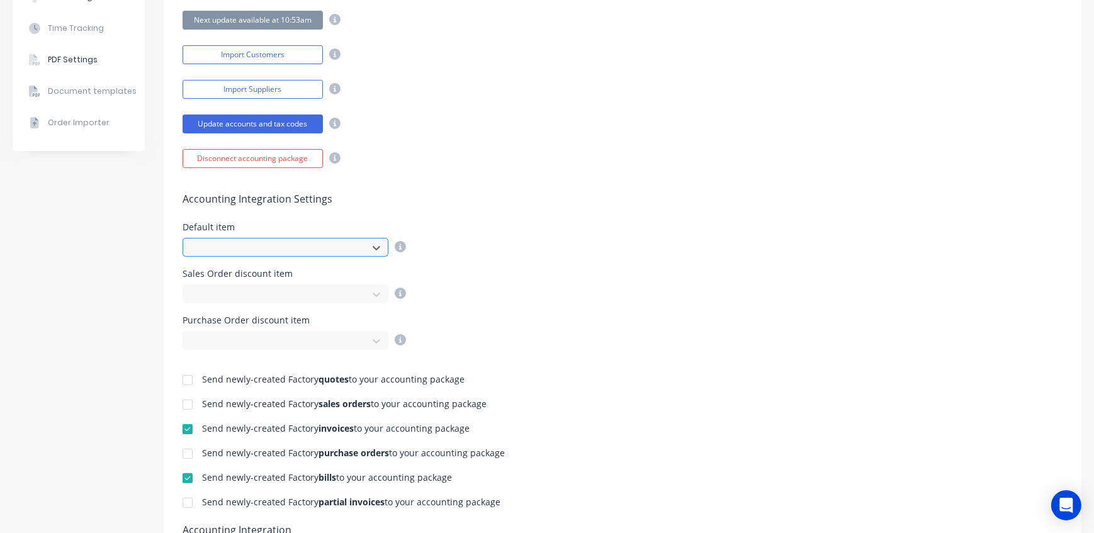
click at [249, 250] on div at bounding box center [277, 248] width 168 height 16
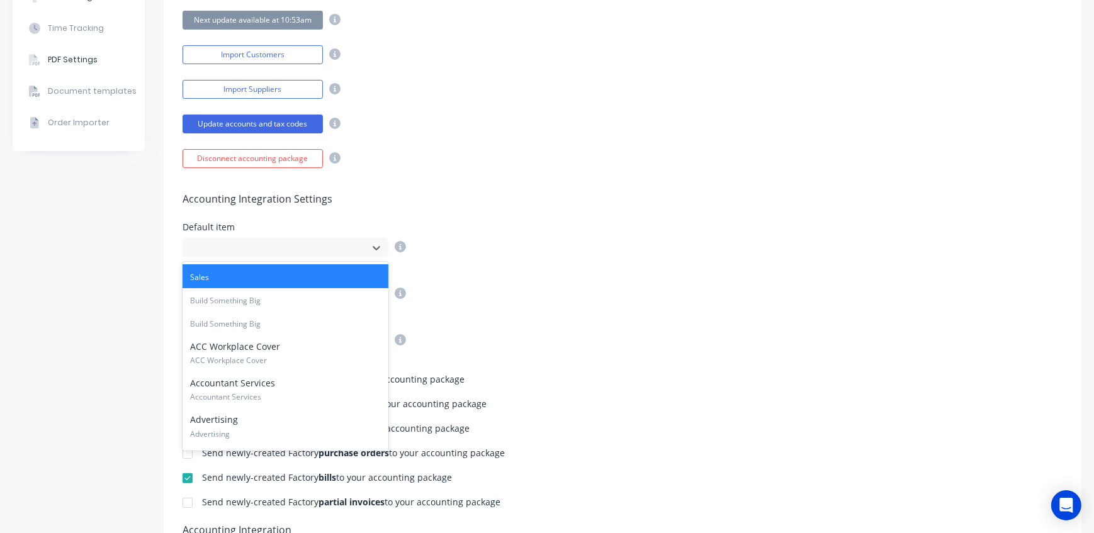
click at [197, 276] on span "Sales" at bounding box center [285, 277] width 191 height 11
click at [233, 249] on div at bounding box center [277, 248] width 168 height 16
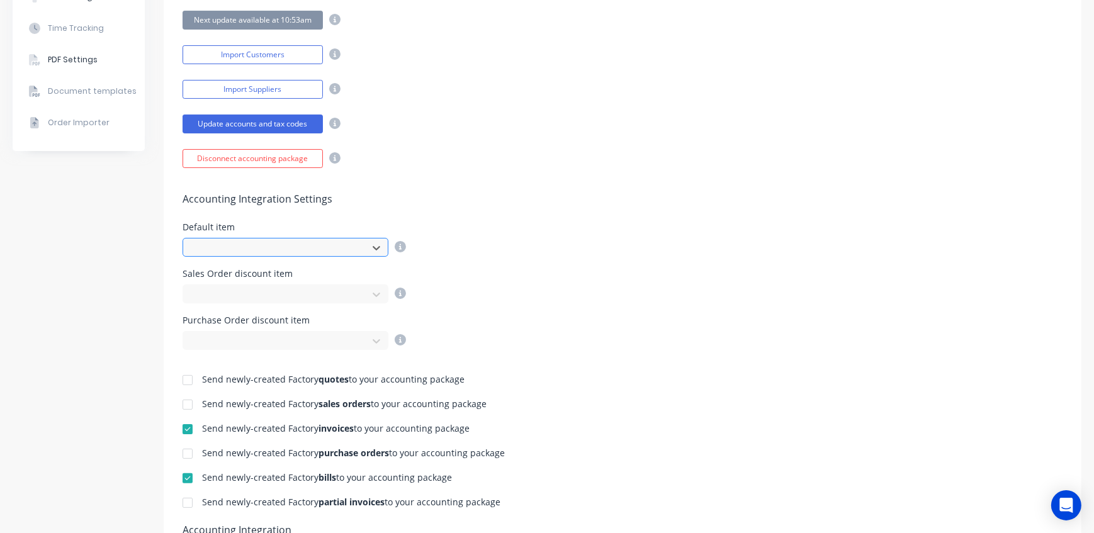
click at [233, 249] on div at bounding box center [277, 248] width 168 height 16
click at [240, 294] on div at bounding box center [277, 295] width 168 height 16
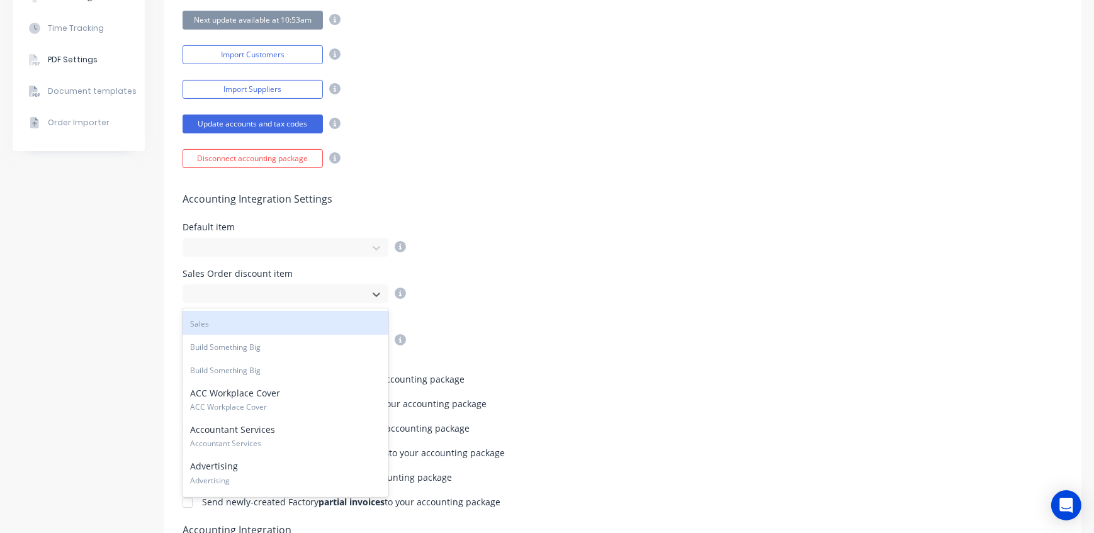
click at [230, 327] on span "Sales" at bounding box center [285, 323] width 191 height 11
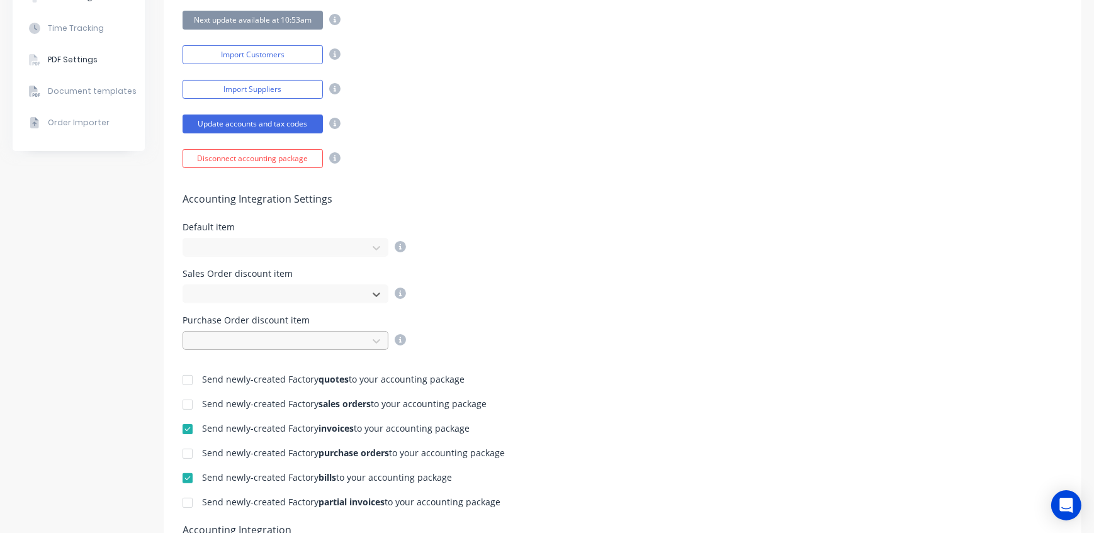
click at [240, 341] on div at bounding box center [277, 341] width 168 height 16
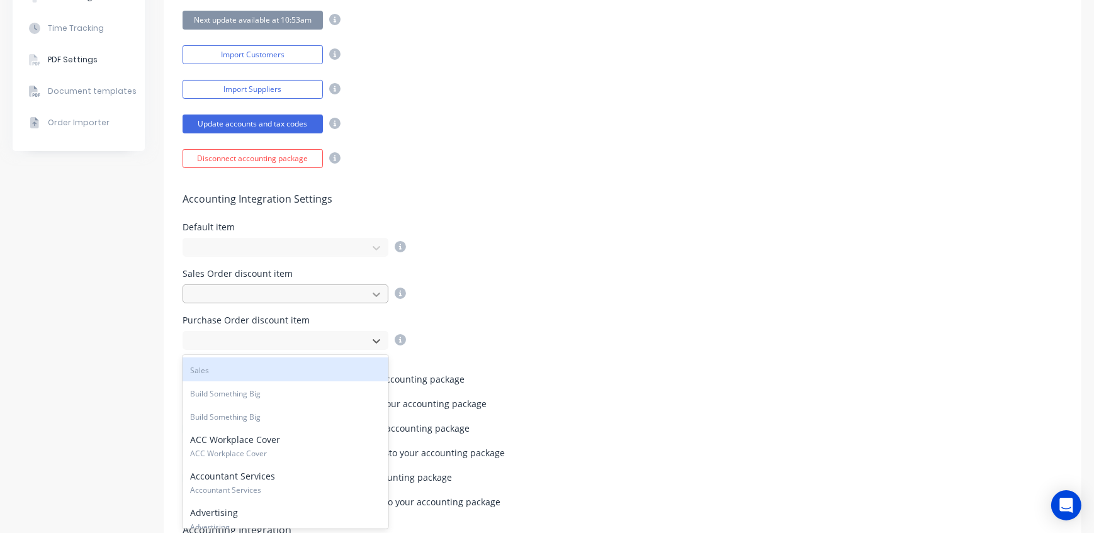
click at [373, 293] on icon at bounding box center [377, 295] width 8 height 4
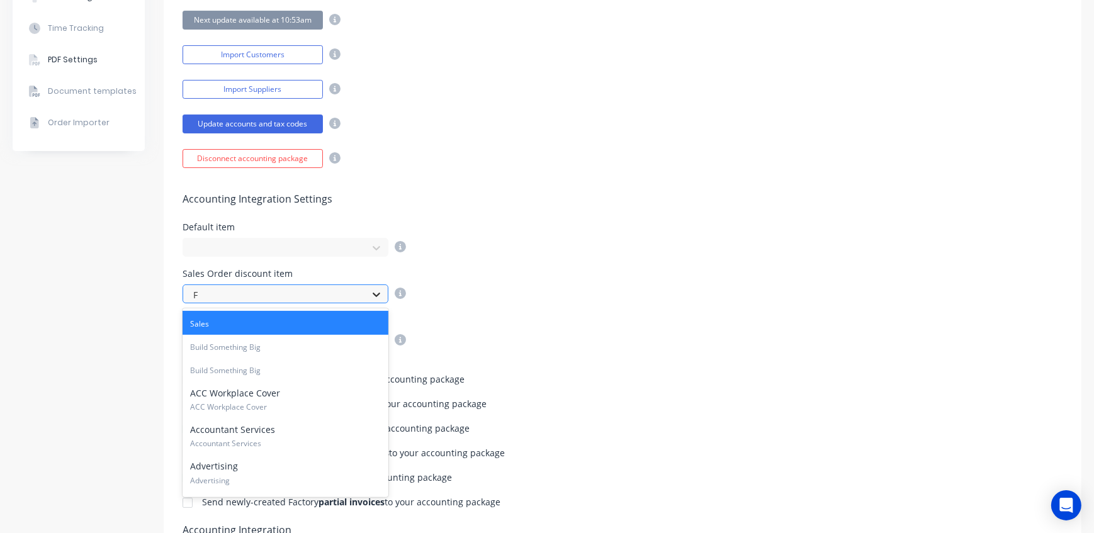
type input "Fa"
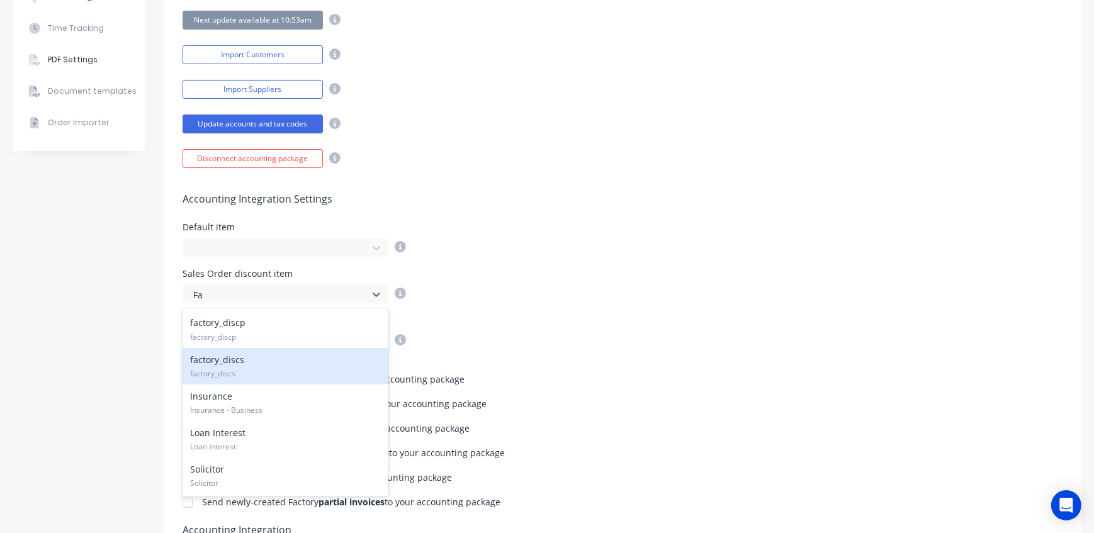
click at [263, 368] on span "factory_discs" at bounding box center [285, 373] width 191 height 11
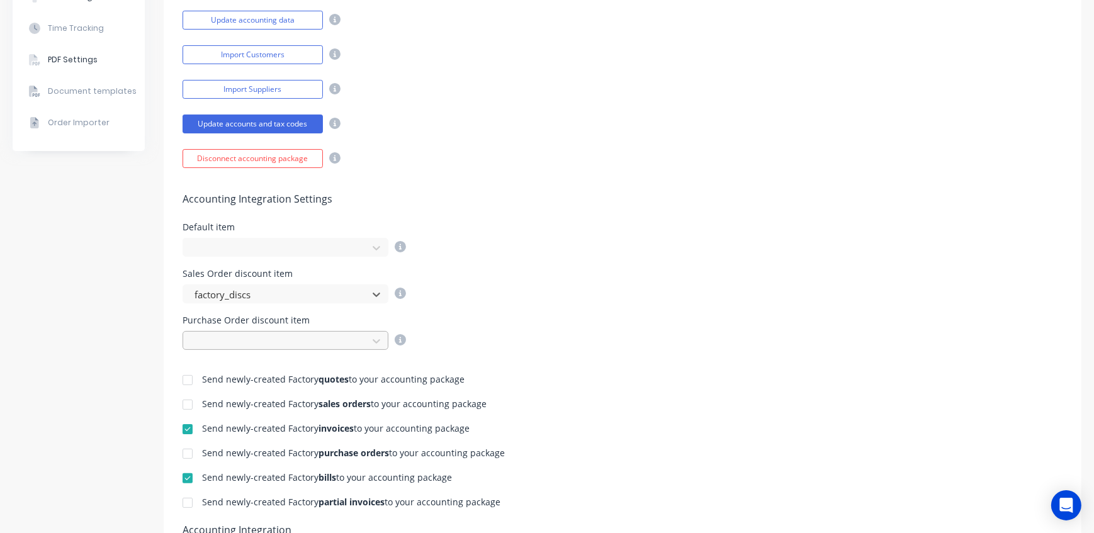
click at [254, 339] on div at bounding box center [277, 341] width 168 height 16
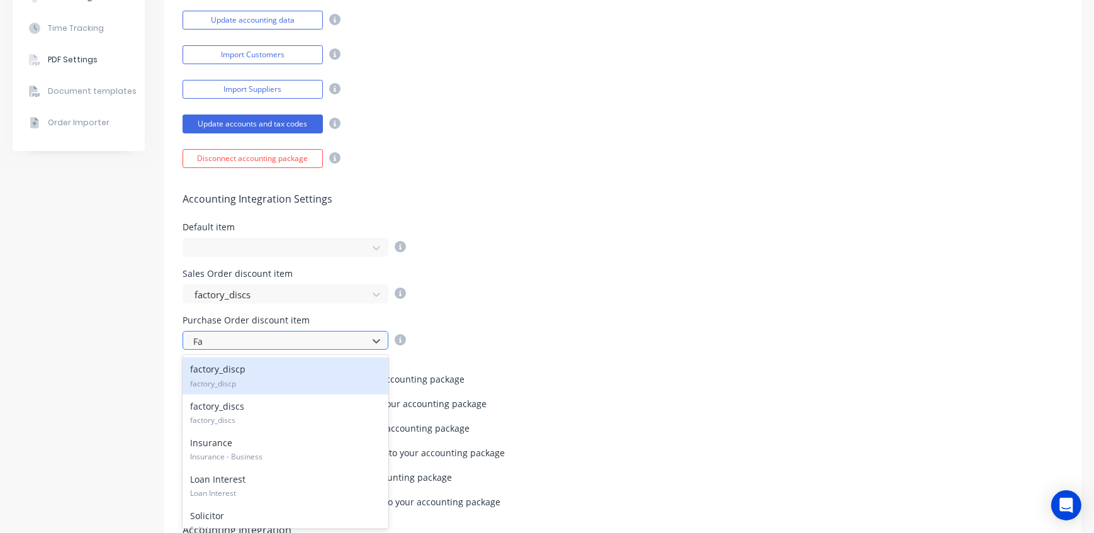
type input "Fac"
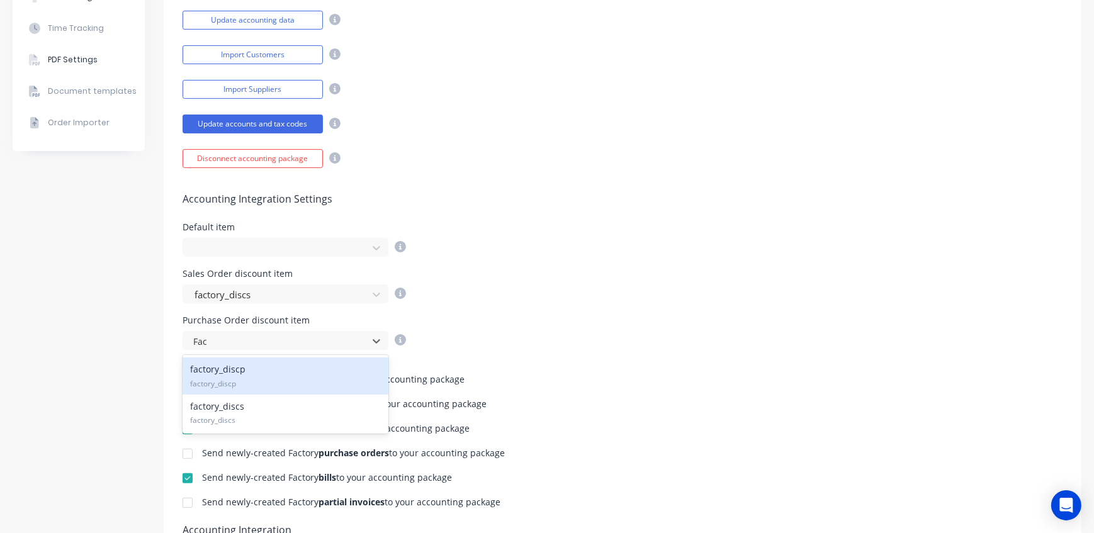
click at [244, 376] on div "factory_discp factory_discp" at bounding box center [285, 375] width 206 height 36
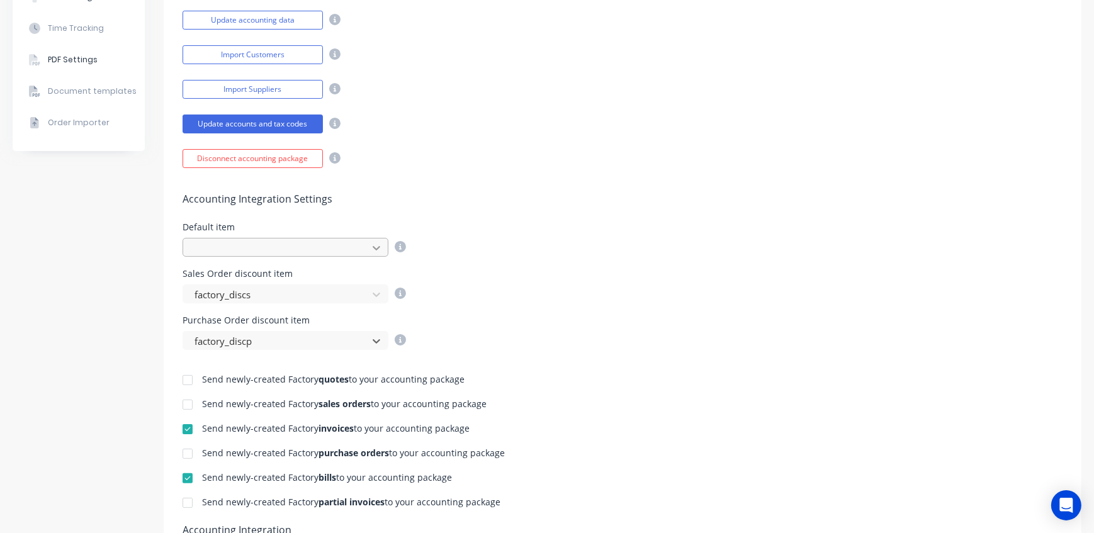
click at [381, 246] on icon at bounding box center [376, 248] width 13 height 13
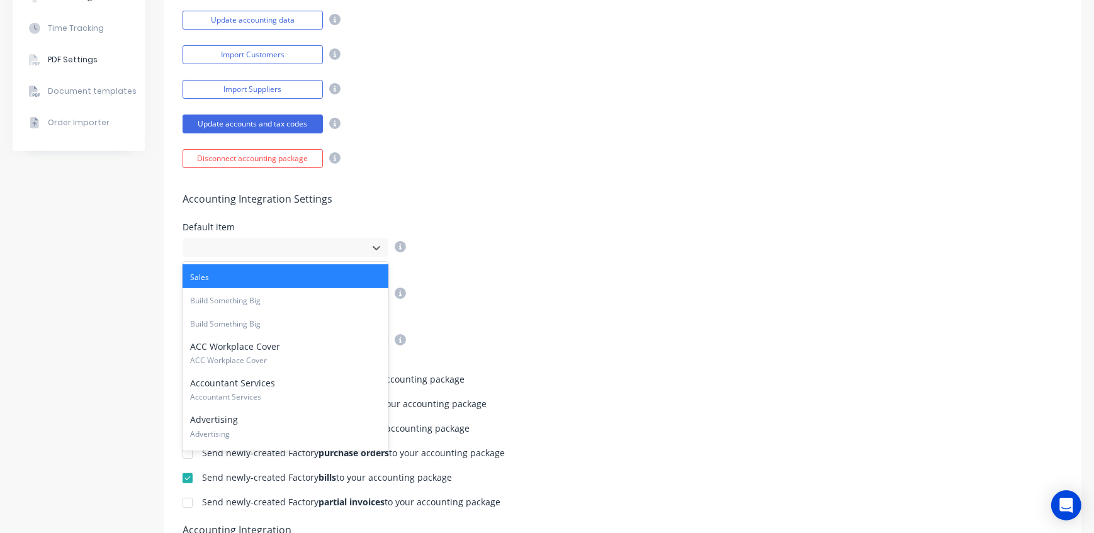
click at [218, 279] on span "Sales" at bounding box center [285, 277] width 191 height 11
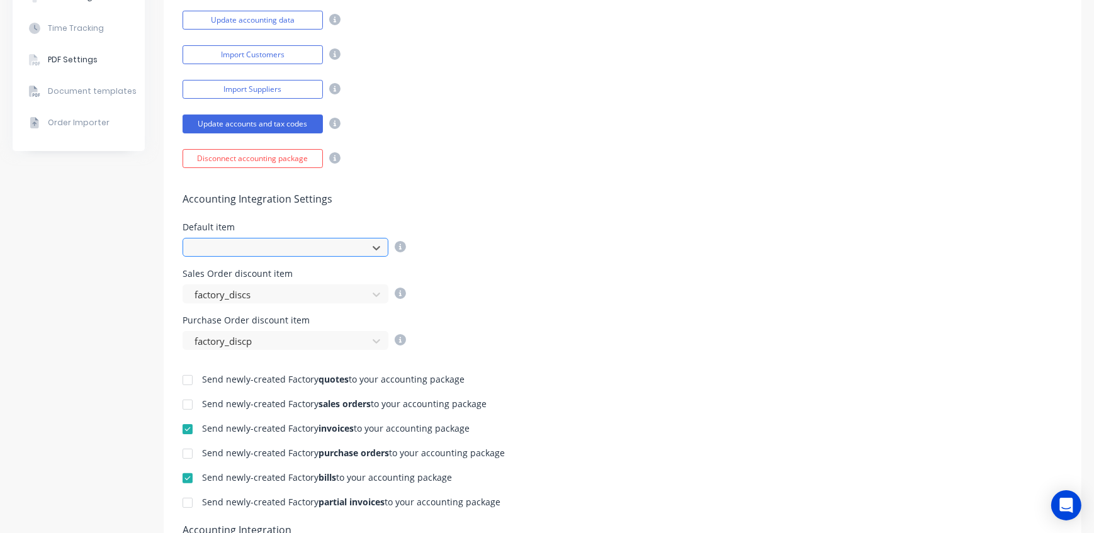
click at [214, 249] on div at bounding box center [277, 248] width 168 height 16
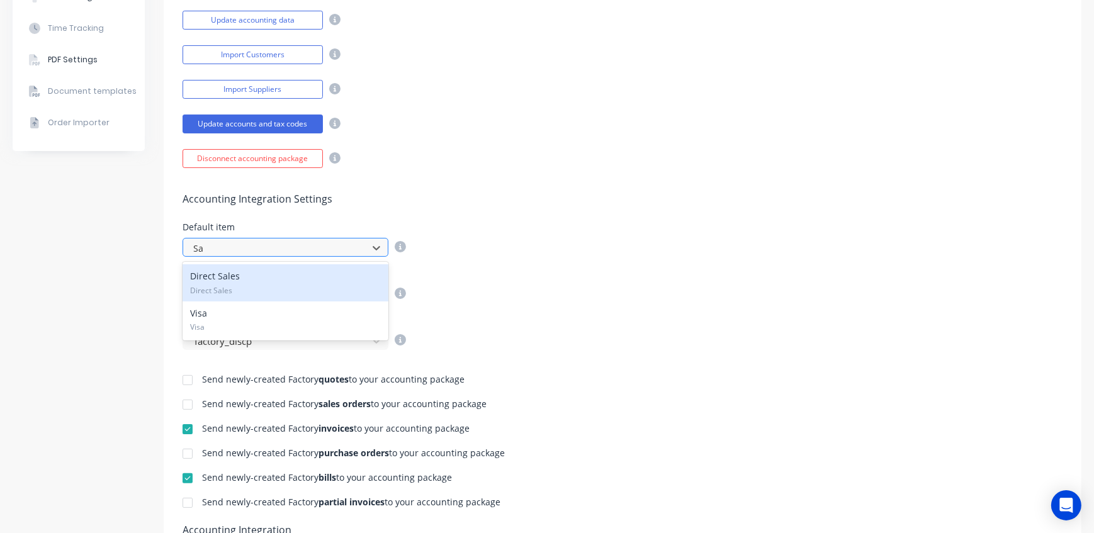
type input "Sal"
click at [217, 298] on div "Direct Sales Direct Sales" at bounding box center [285, 282] width 206 height 36
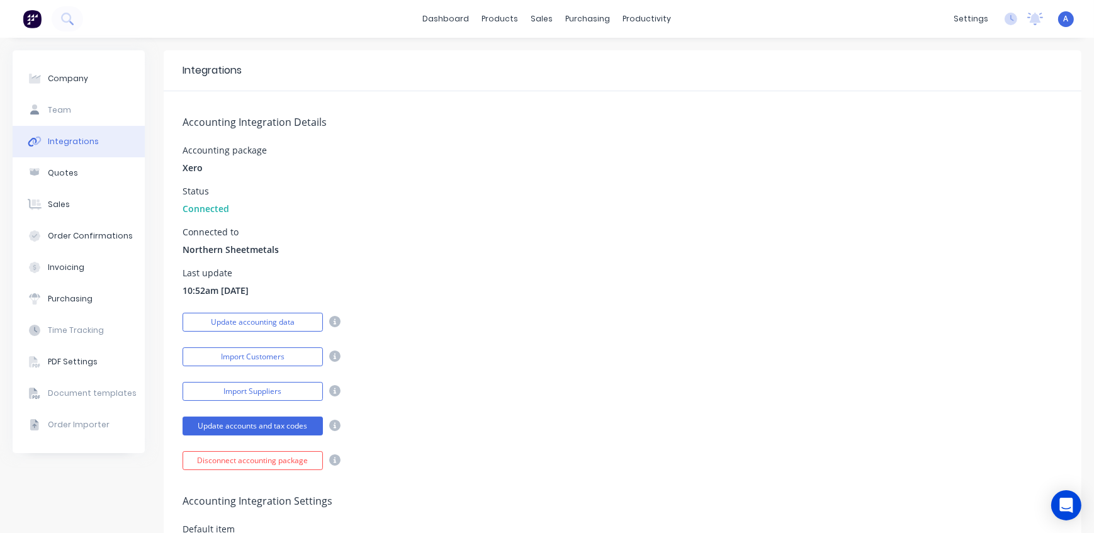
scroll to position [0, 0]
